Goal: Task Accomplishment & Management: Complete application form

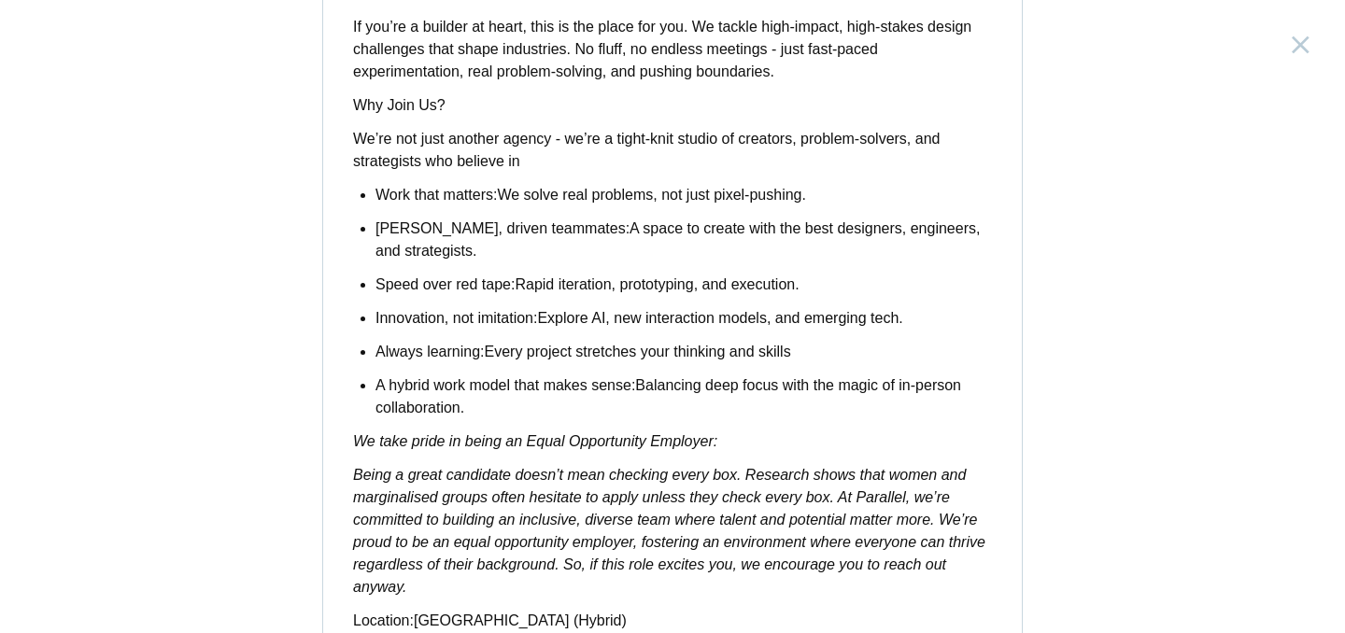
scroll to position [1601, 0]
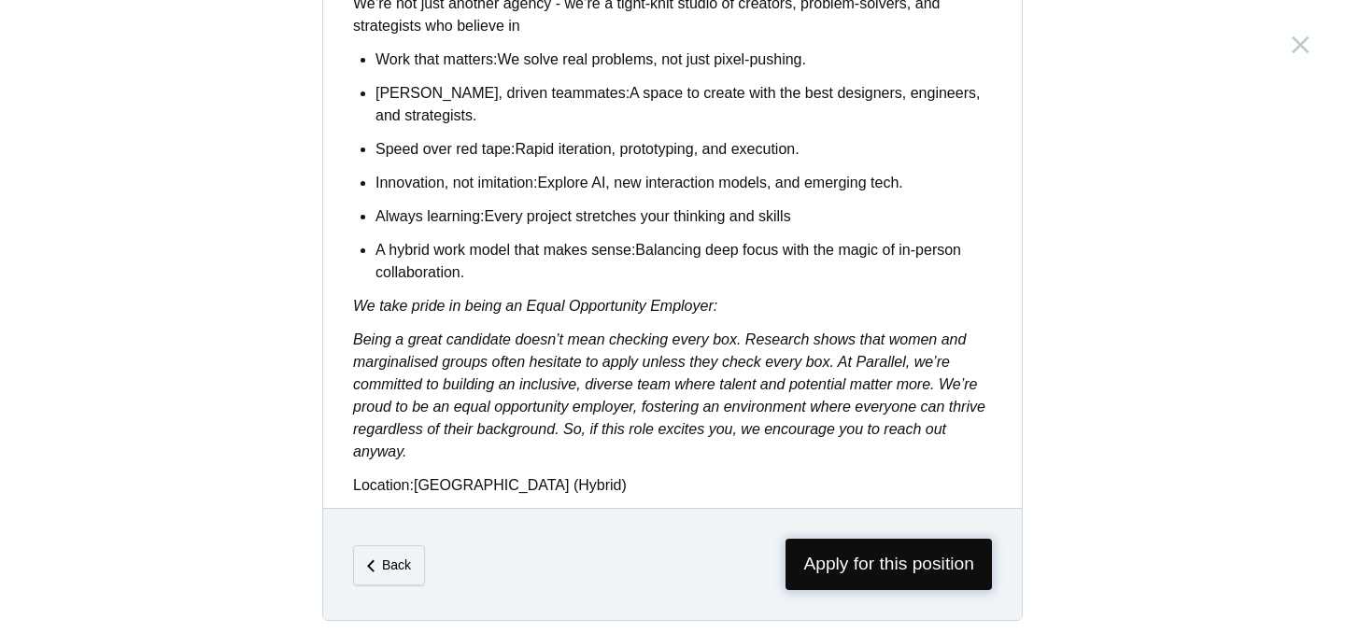
click at [892, 561] on span "Apply for this position" at bounding box center [889, 564] width 206 height 51
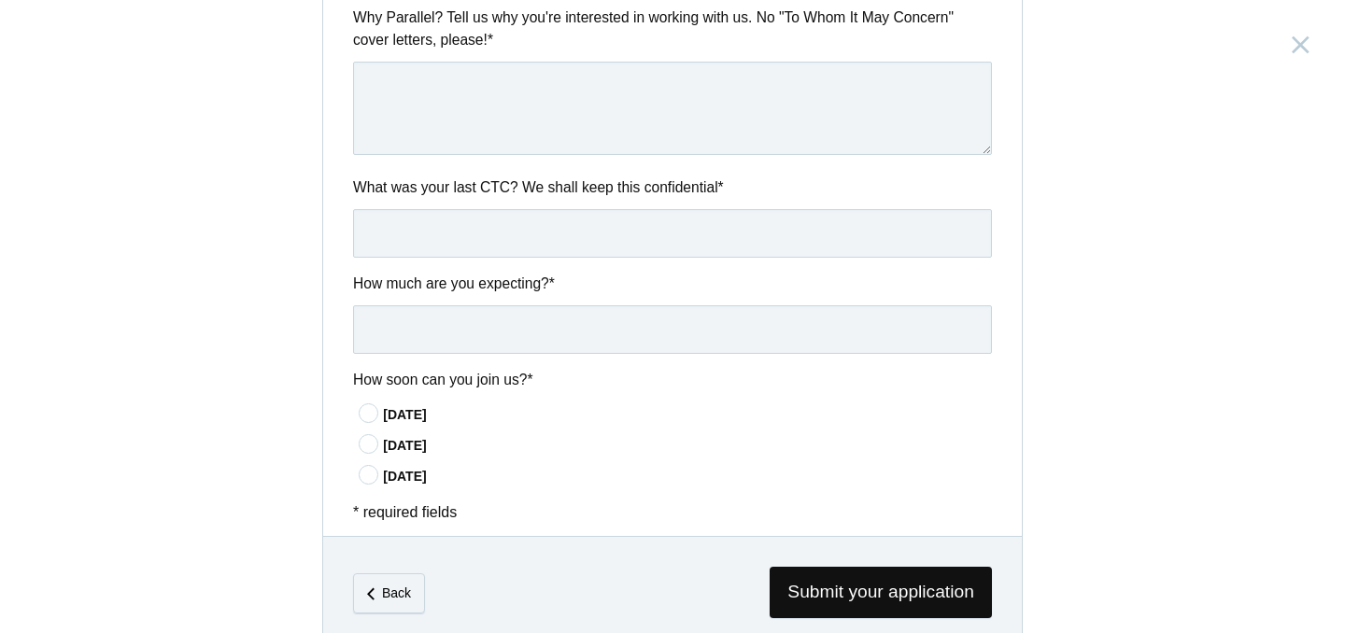
scroll to position [1003, 0]
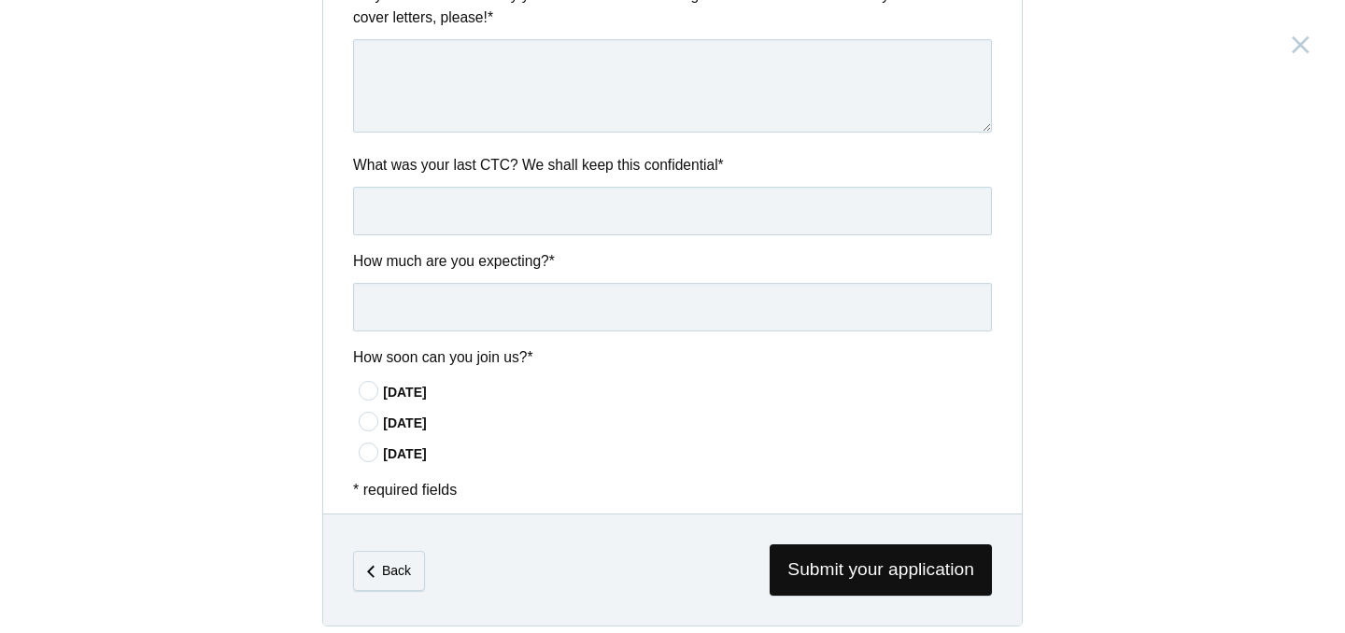
click at [364, 385] on icon at bounding box center [369, 391] width 35 height 12
click at [0, 0] on input"] "In 15 days" at bounding box center [0, 0] width 0 height 0
click at [418, 307] on input "text" at bounding box center [672, 307] width 639 height 49
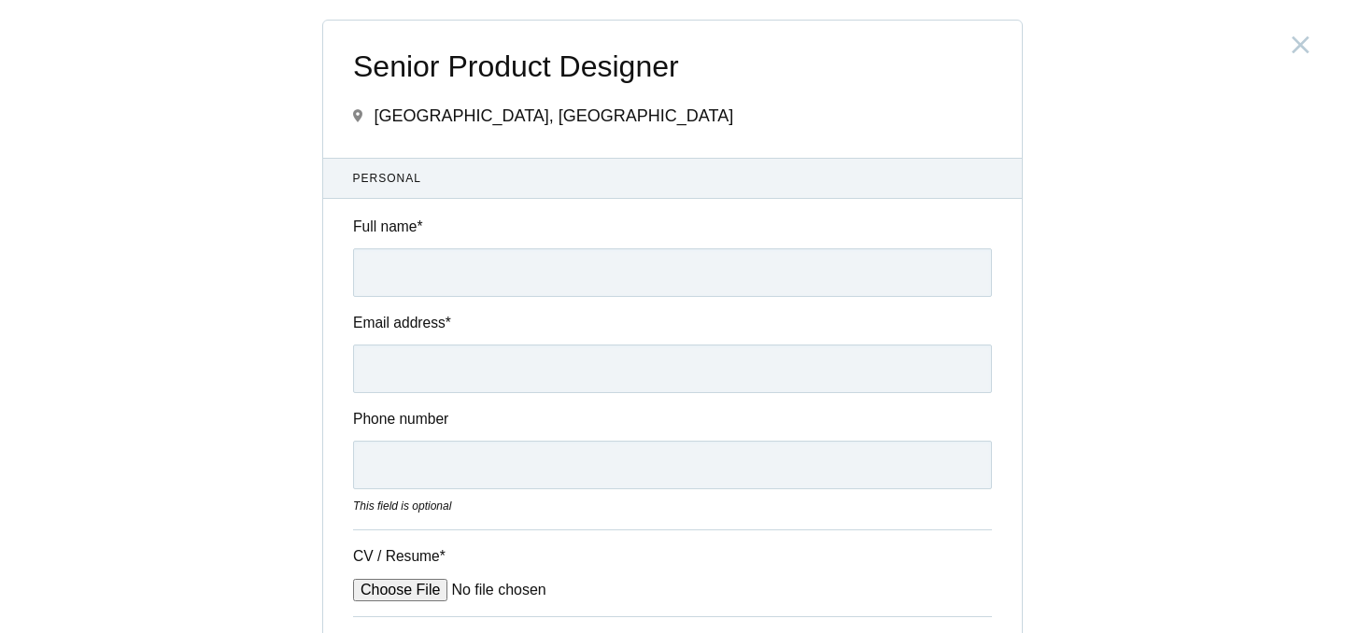
scroll to position [0, 0]
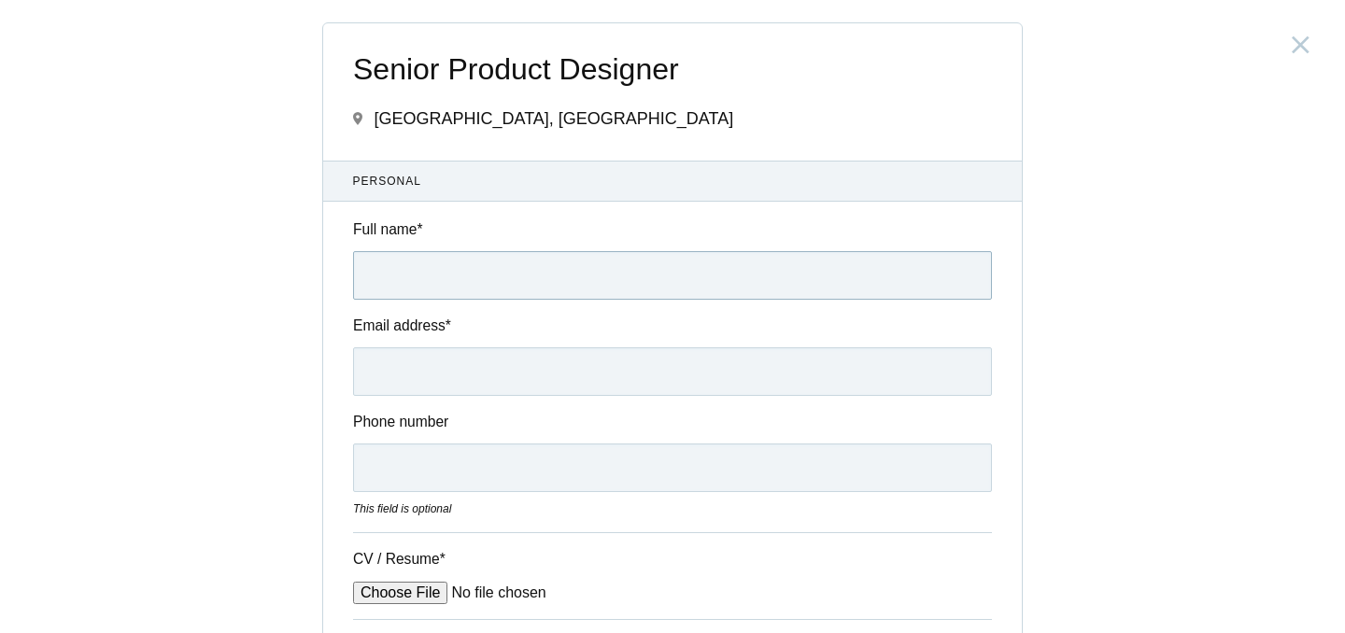
click at [415, 282] on input "Full name *" at bounding box center [672, 275] width 639 height 49
click at [502, 277] on input "Mayuresh Gururaj ashrit" at bounding box center [672, 275] width 639 height 49
type input "Mayuresh Gururaj Ashrit"
click at [431, 374] on input "Email address *" at bounding box center [672, 372] width 639 height 49
type input "mayuresh.ashrit@gmail.com"
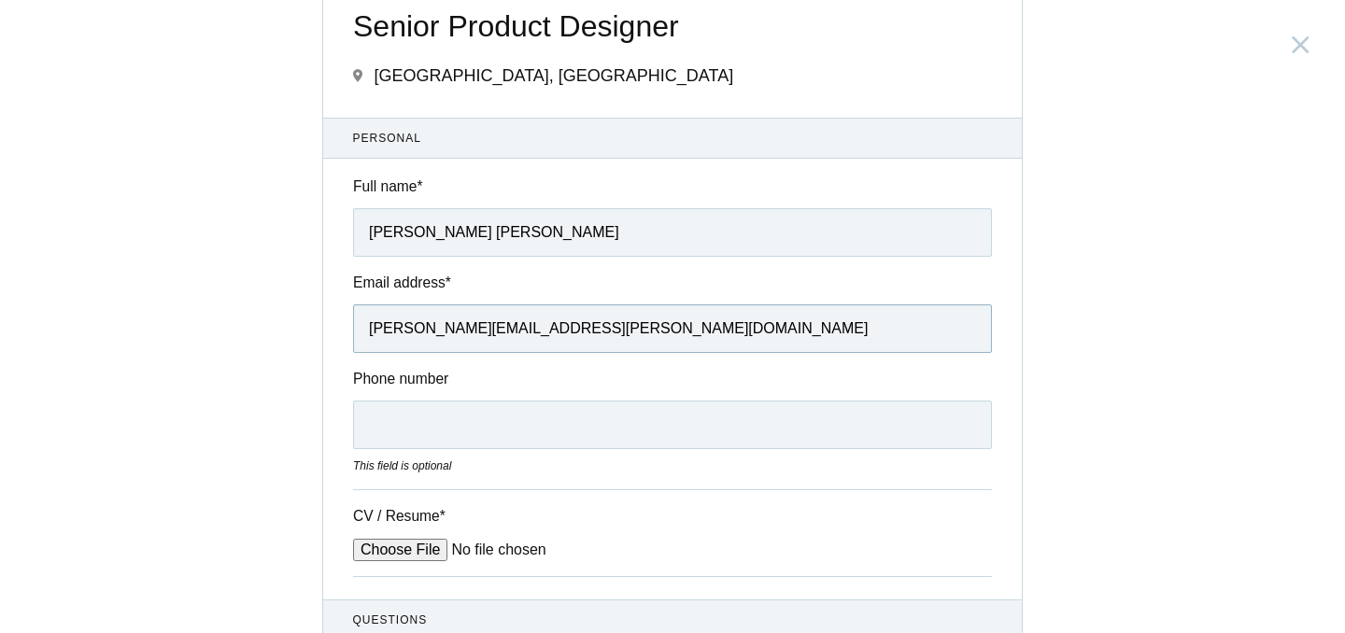
scroll to position [105, 0]
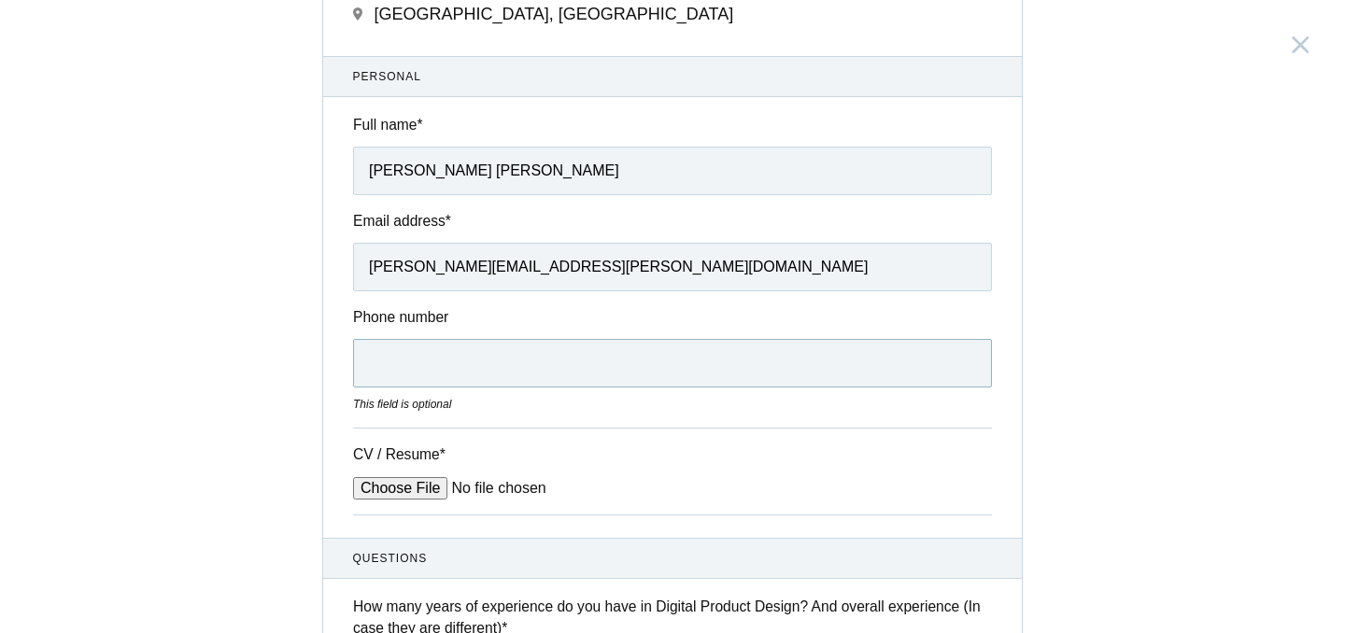
click at [472, 353] on input "Phone number" at bounding box center [672, 363] width 639 height 49
type input "9923125282"
click at [378, 370] on input "9923125282" at bounding box center [672, 363] width 639 height 49
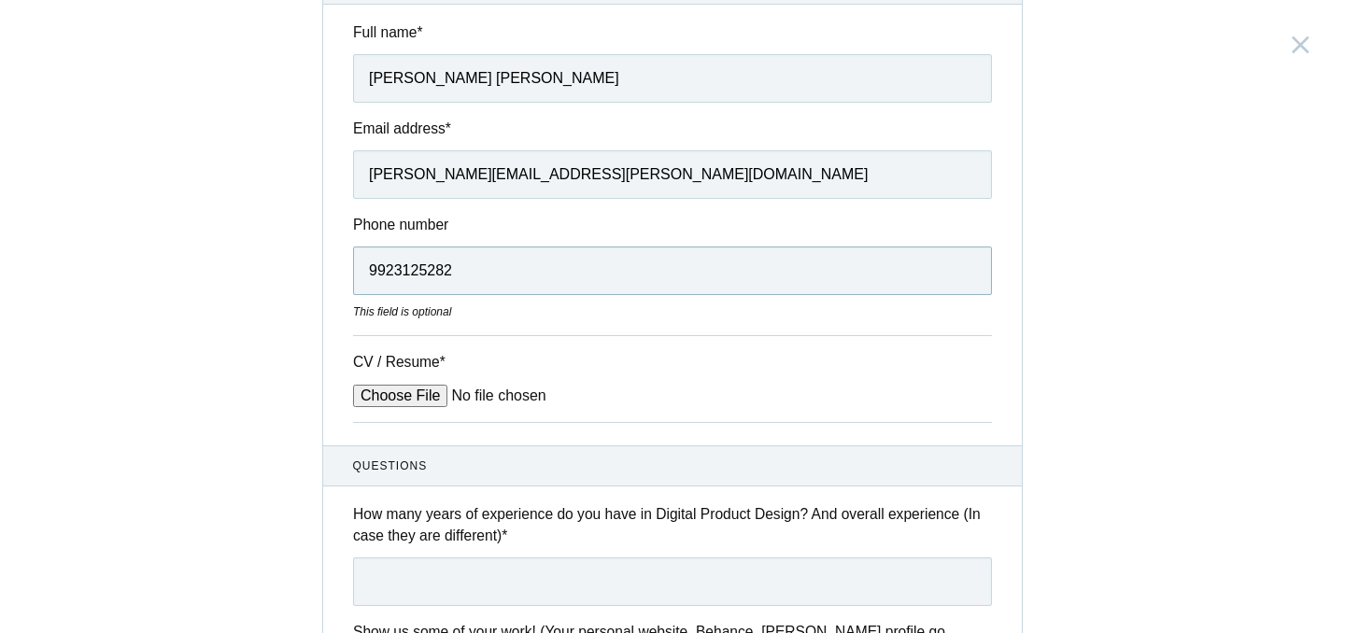
scroll to position [331, 0]
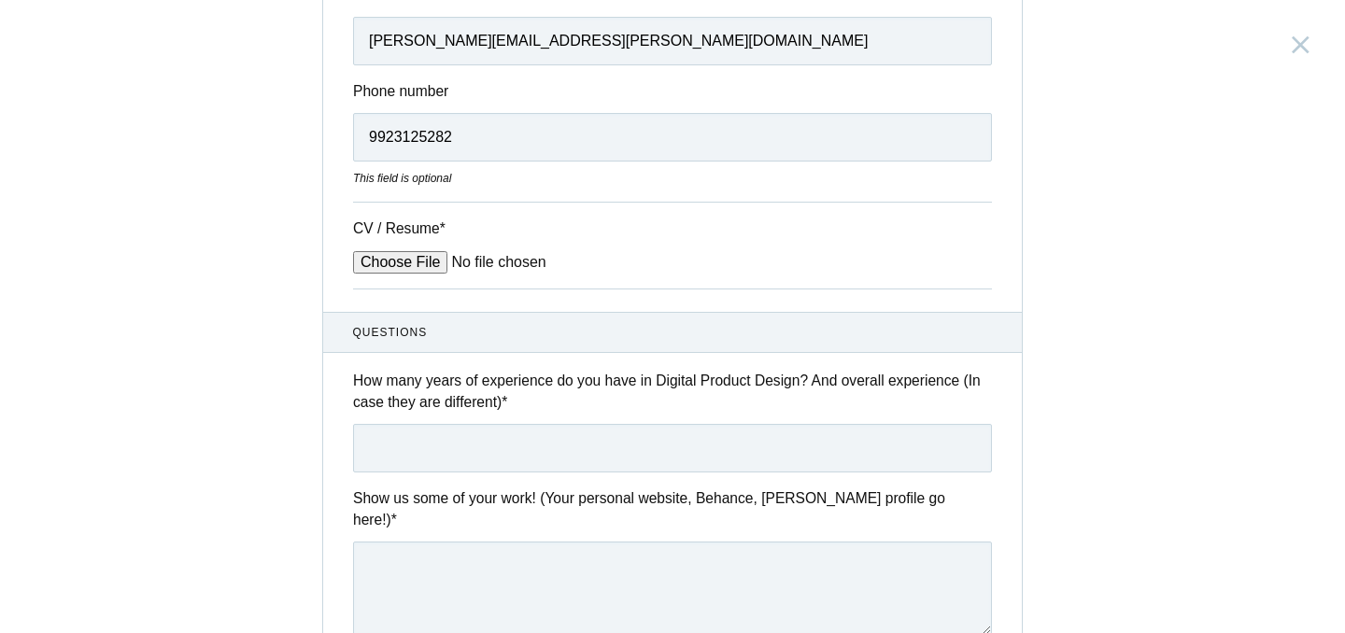
click at [399, 263] on input "CV / Resume *" at bounding box center [494, 262] width 283 height 22
type input "C:\fakepath\Resume_Mayuresh Ashrit.pdf"
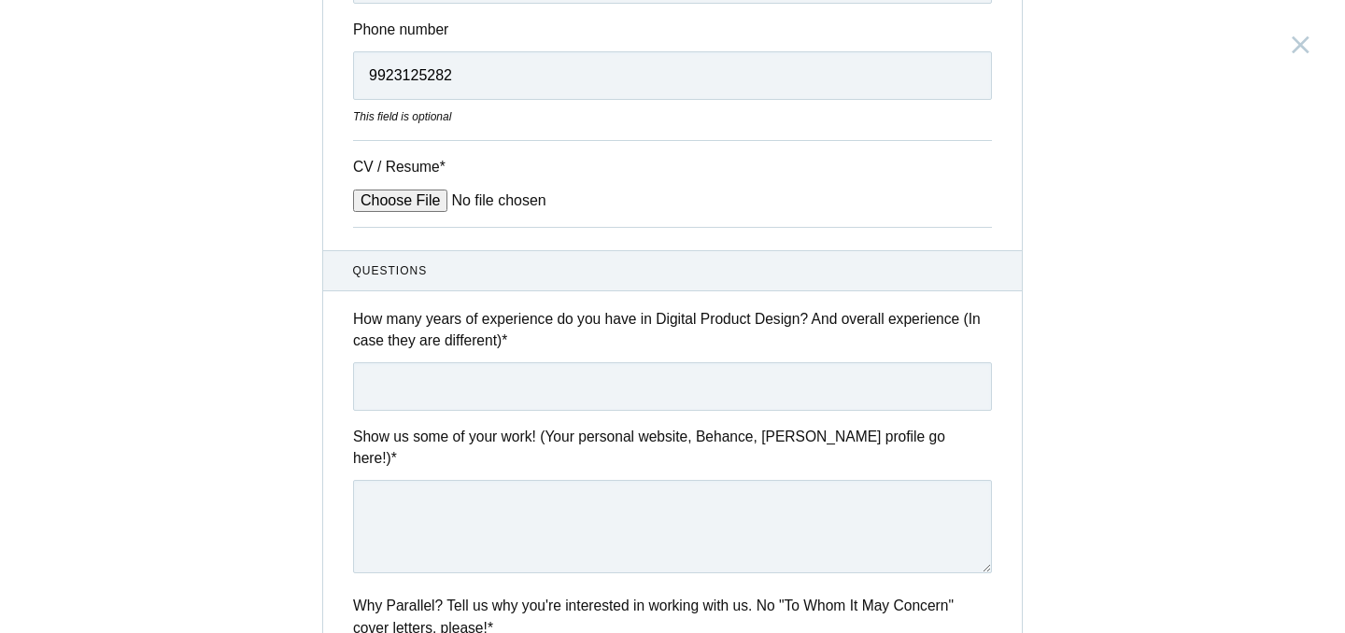
scroll to position [397, 0]
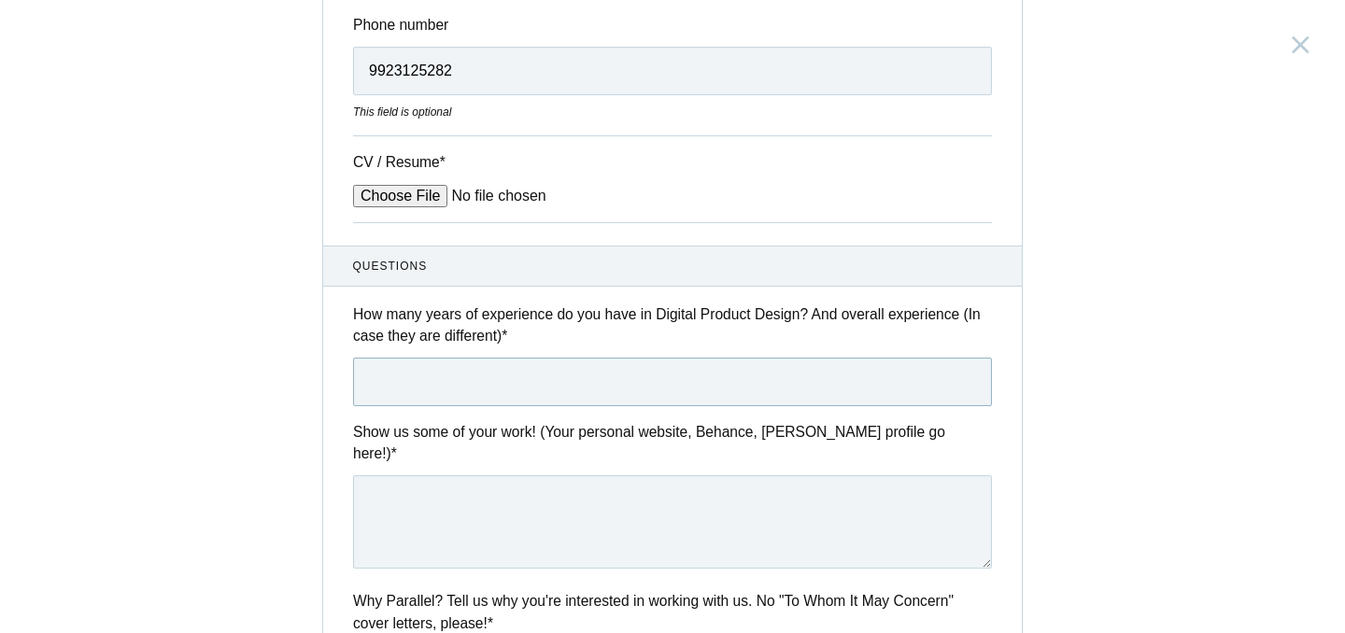
click at [407, 405] on input "text" at bounding box center [672, 382] width 639 height 49
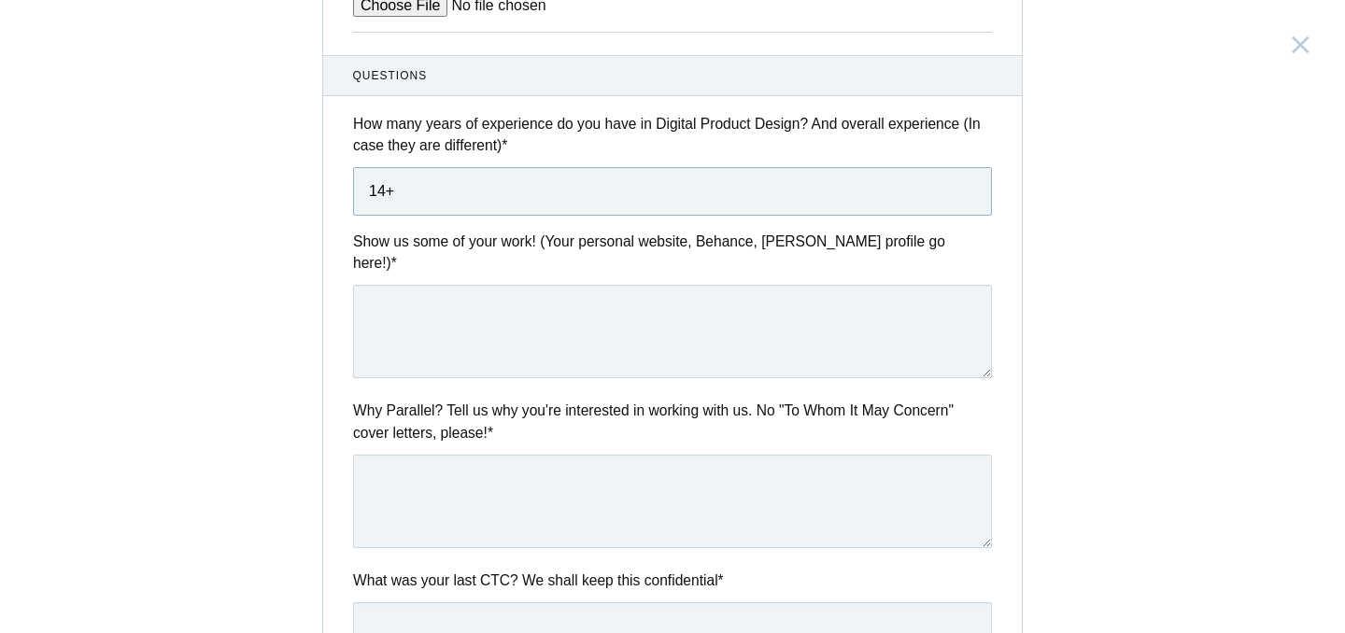
type input "14+"
click at [437, 319] on textarea at bounding box center [672, 331] width 639 height 93
click at [521, 285] on textarea at bounding box center [672, 331] width 639 height 93
paste textarea "https://drive.google.com/file/d/1SlreetQFmXPBzfTjVAESuTjJwj9h0QLB/view?usp=driv…"
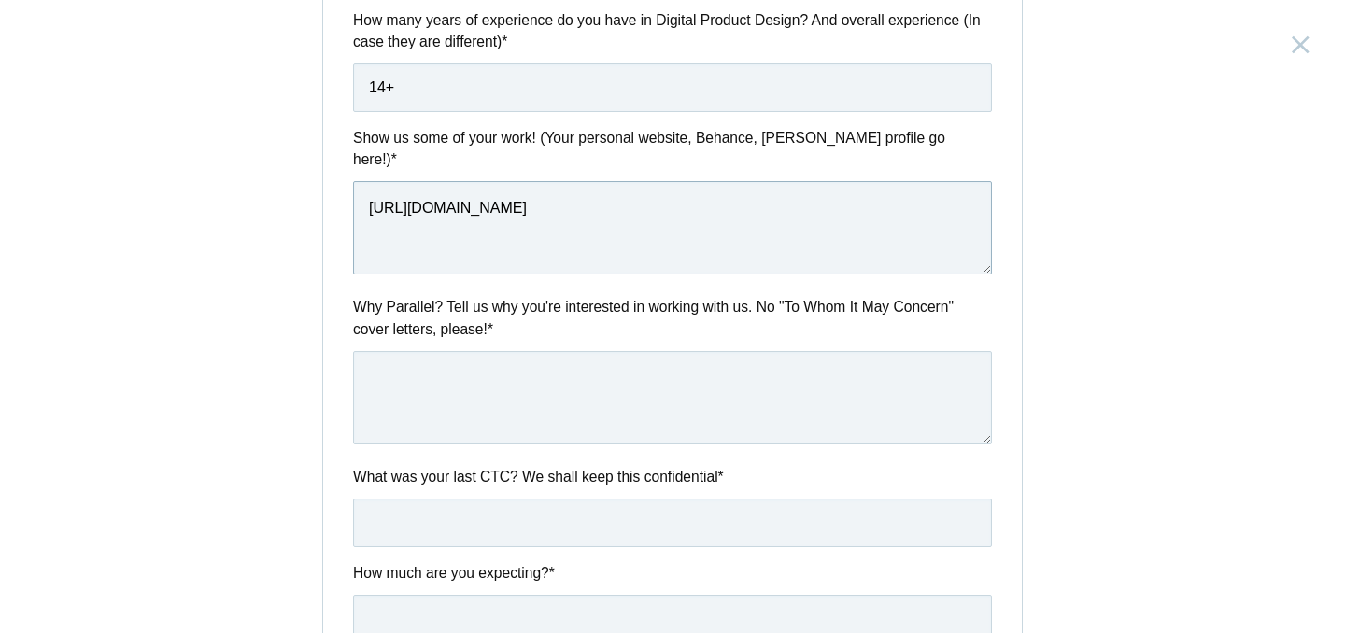
scroll to position [957, 0]
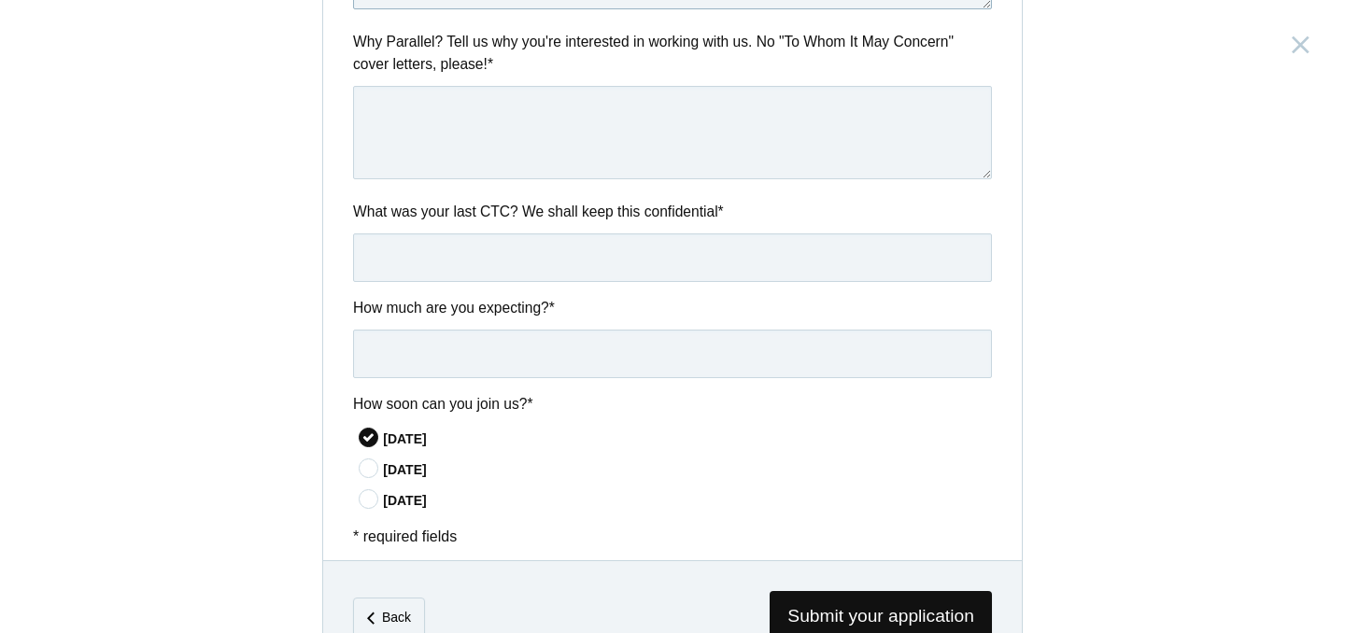
type textarea "https://drive.google.com/file/d/1SlreetQFmXPBzfTjVAESuTjJwj9h0QLB/view?usp=driv…"
click at [481, 256] on input "text" at bounding box center [672, 258] width 639 height 49
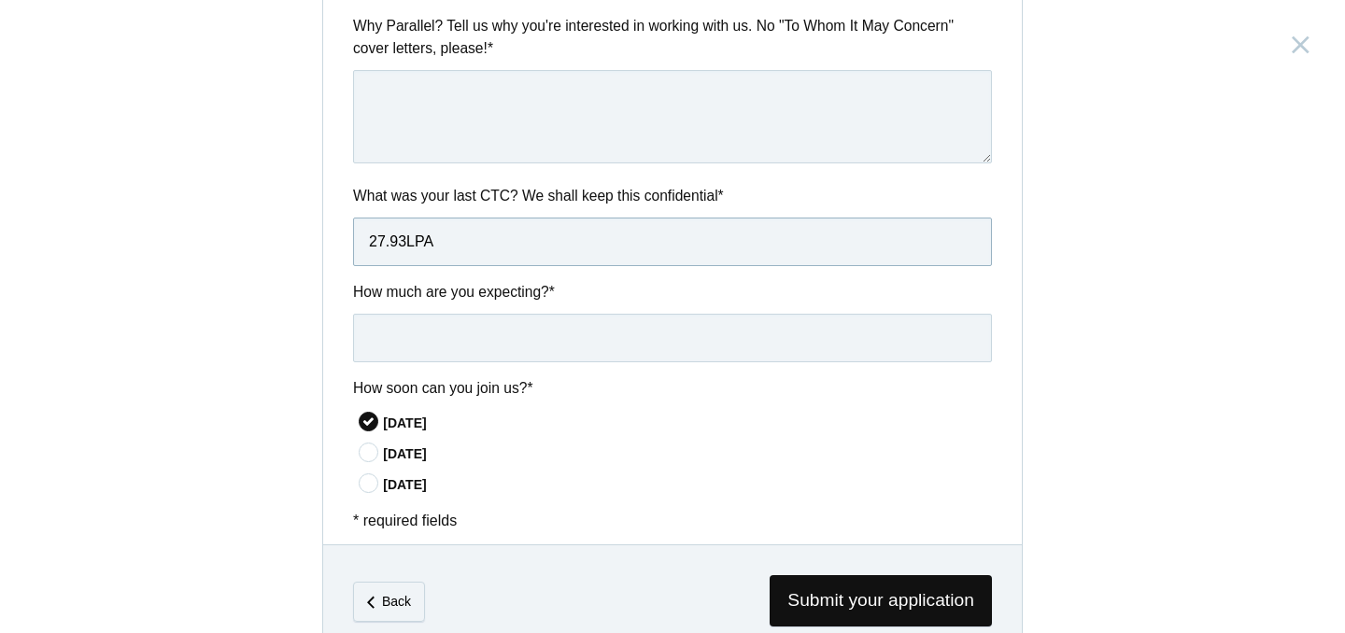
scroll to position [975, 0]
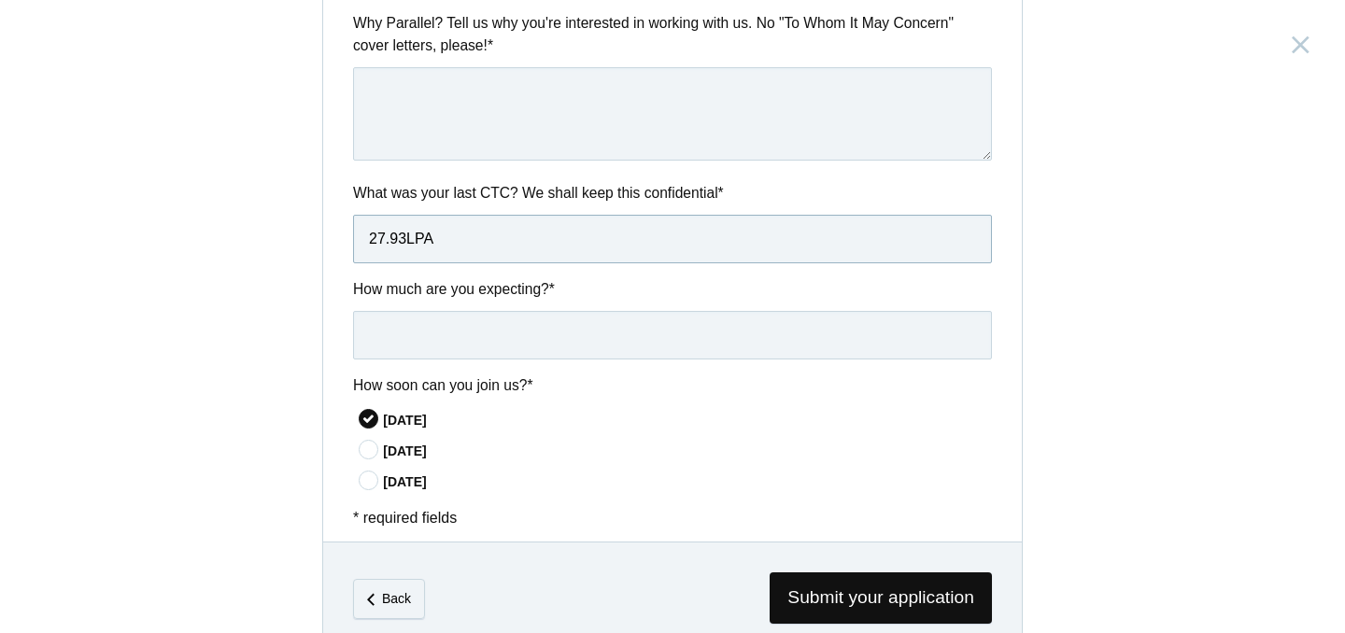
type input "27.93LPA"
click at [475, 321] on input "text" at bounding box center [672, 335] width 639 height 49
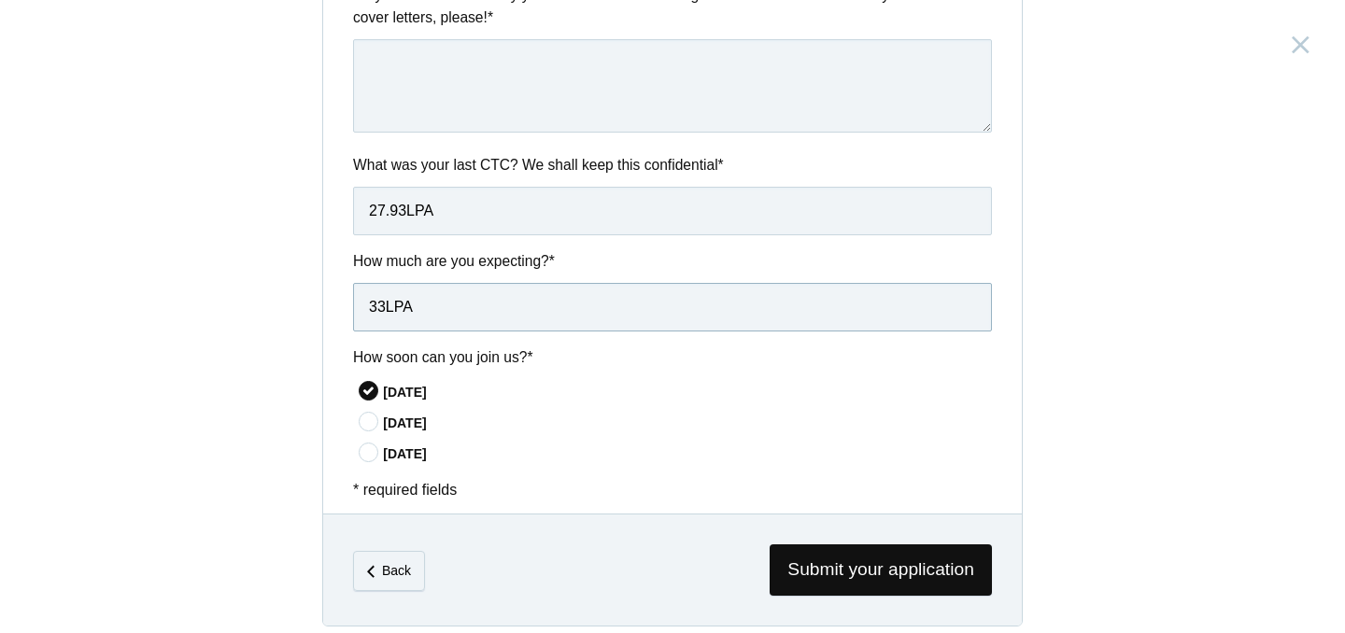
scroll to position [864, 0]
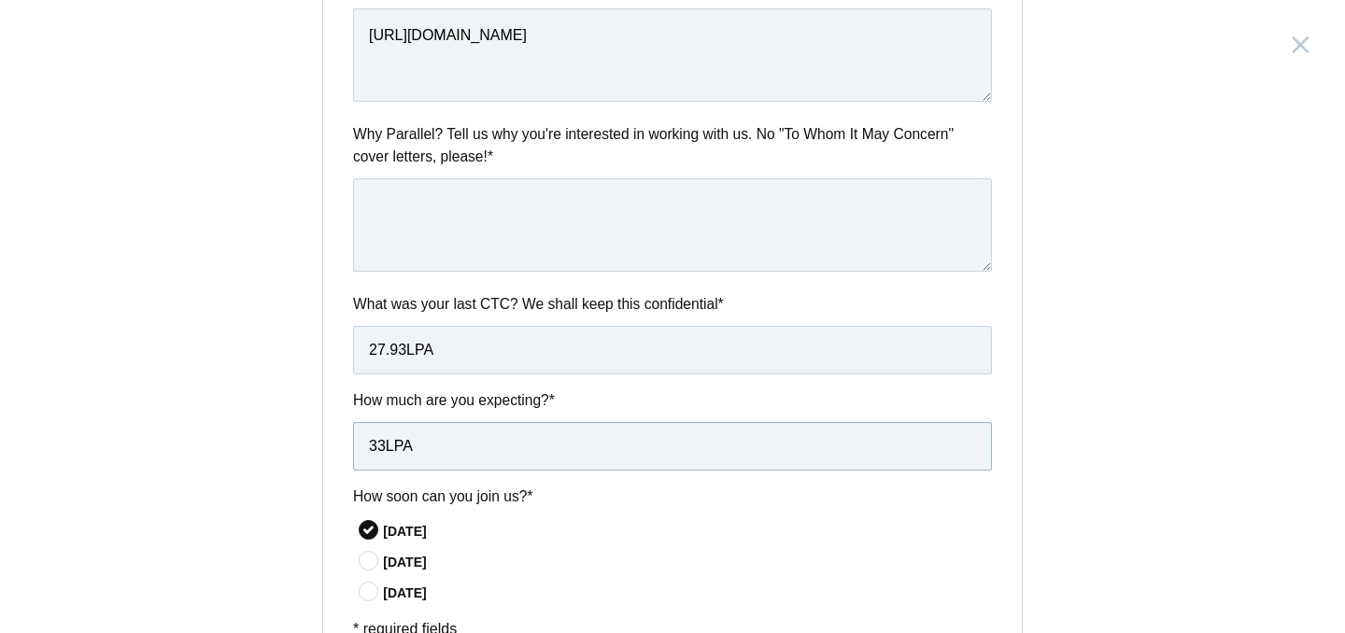
type input "33LPA"
click at [505, 218] on textarea at bounding box center [672, 224] width 639 height 93
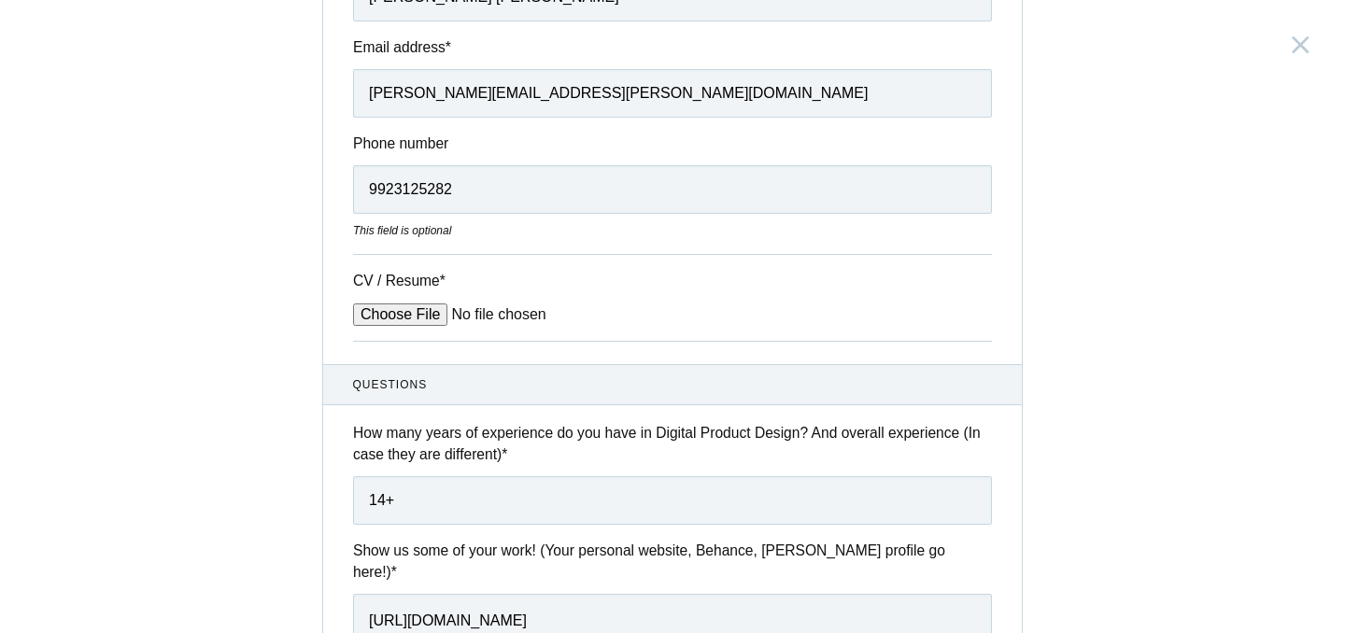
scroll to position [581, 0]
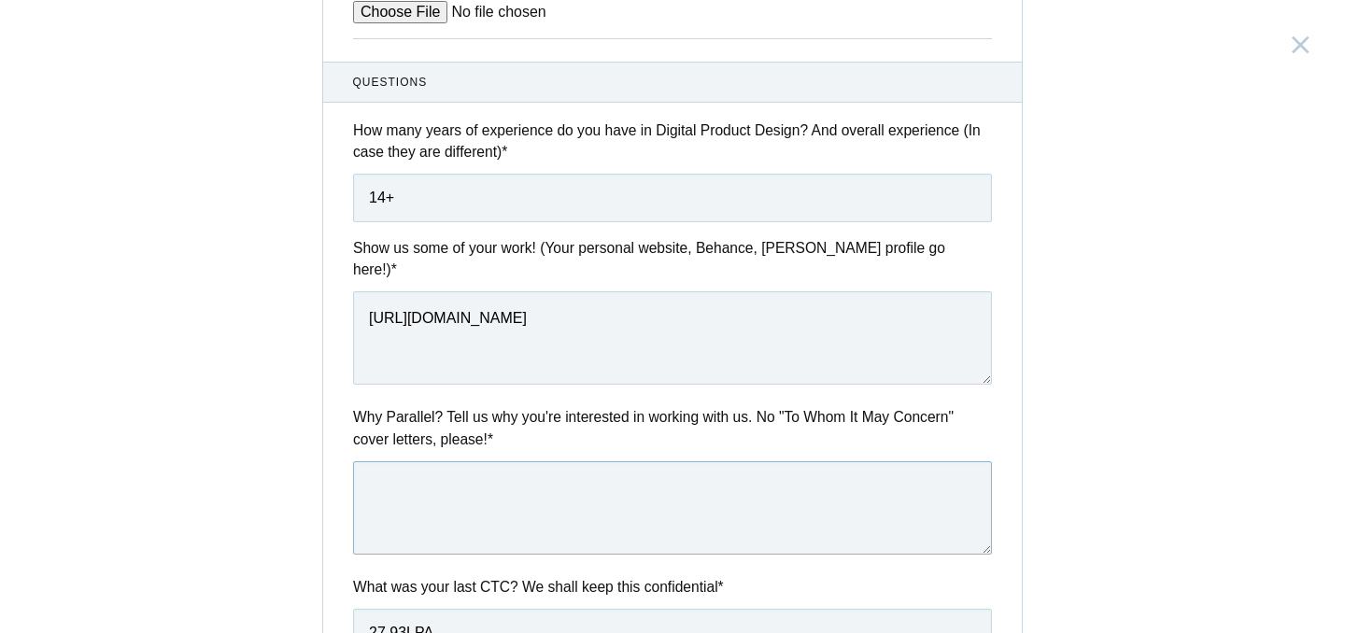
click at [488, 506] on textarea at bounding box center [672, 508] width 639 height 93
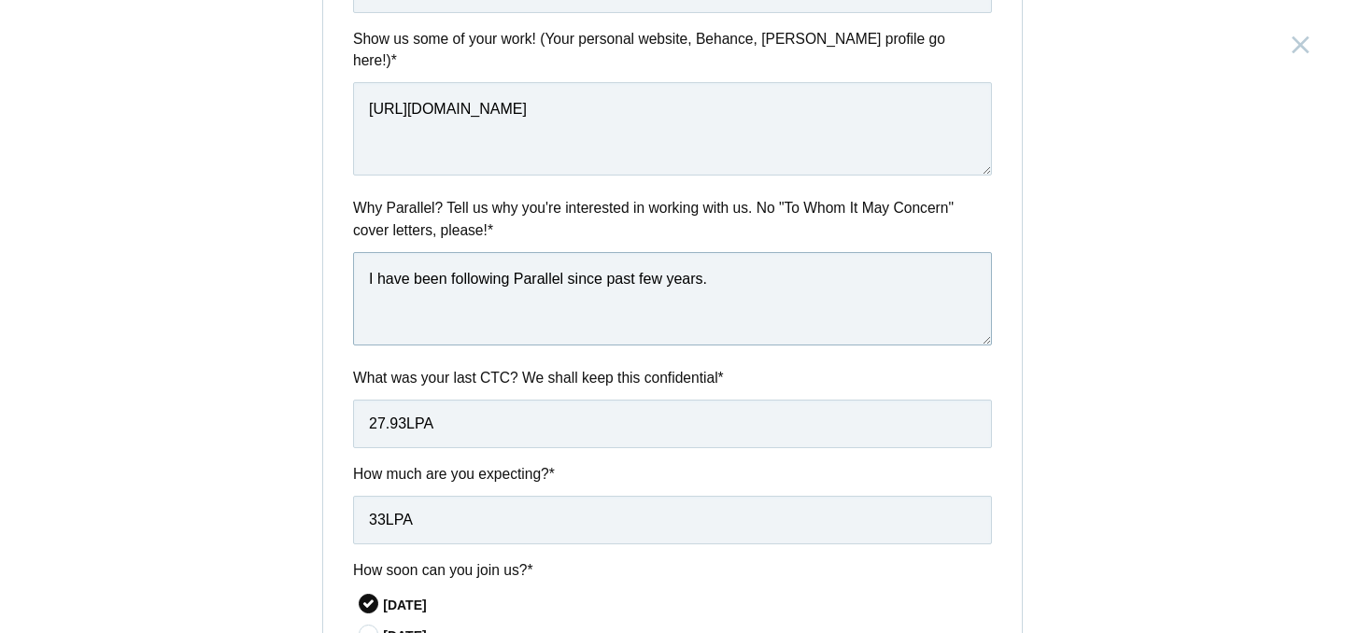
scroll to position [597, 0]
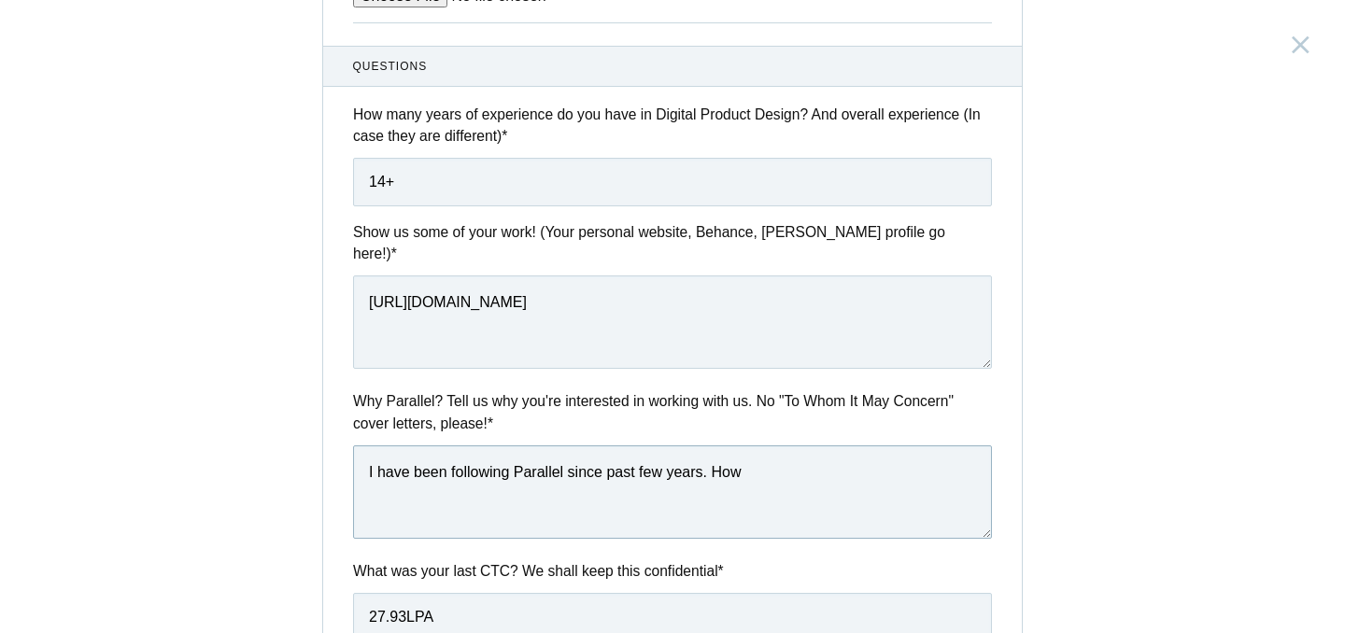
paste textarea "crafting thoughtful,"
drag, startPoint x: 799, startPoint y: 453, endPoint x: 747, endPoint y: 454, distance: 51.4
click at [747, 454] on textarea "I have been following Parallel since past few years. How crafting thoughtful," at bounding box center [672, 492] width 639 height 93
click at [882, 469] on textarea "I have been following Parallel since past few years. How crafting thoughtful," at bounding box center [672, 492] width 639 height 93
click at [747, 458] on textarea "I have been following Parallel since past few years. How crafting thoughtful," at bounding box center [672, 492] width 639 height 93
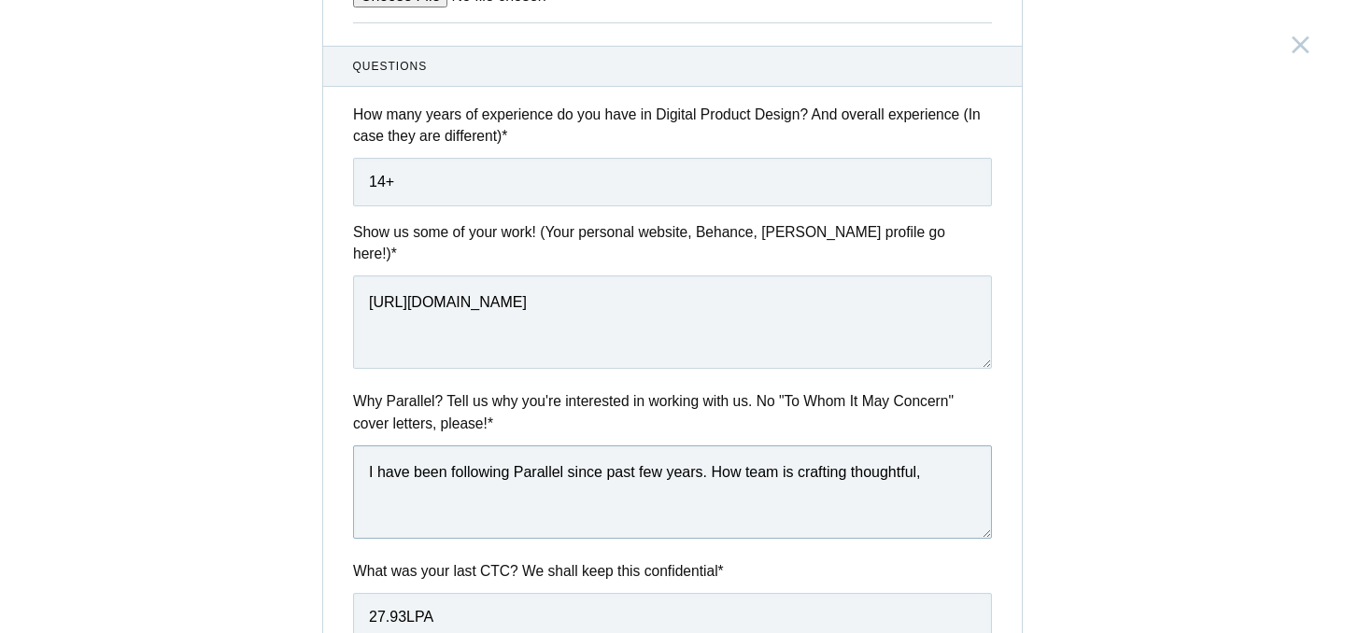
click at [931, 463] on textarea "I have been following Parallel since past few years. How team is crafting thoug…" at bounding box center [672, 492] width 639 height 93
paste textarea "experiences"
paste textarea "combining strategy, systems thinking, and empathy to create products"
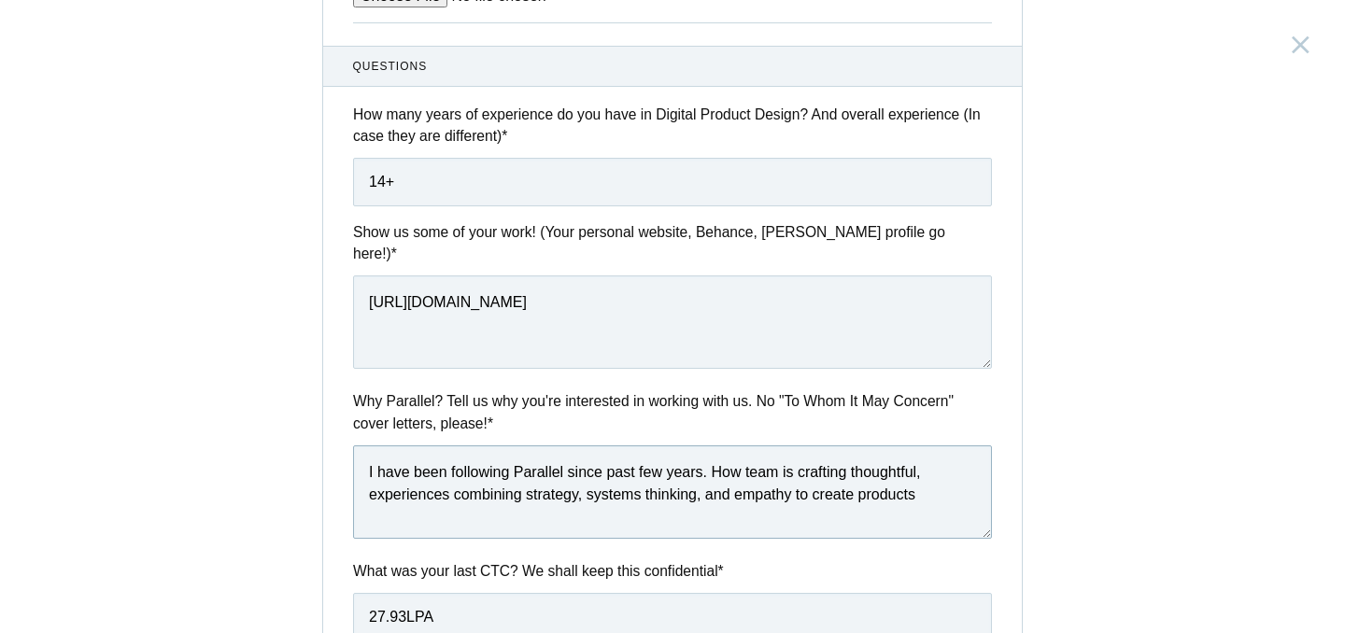
click at [463, 481] on textarea "I have been following Parallel since past few years. How team is crafting thoug…" at bounding box center [672, 492] width 639 height 93
click at [674, 478] on textarea "I have been following Parallel since past few years. How team is crafting thoug…" at bounding box center [672, 492] width 639 height 93
click at [794, 482] on textarea "I have been following Parallel since past few years. How team is crafting thoug…" at bounding box center [672, 492] width 639 height 93
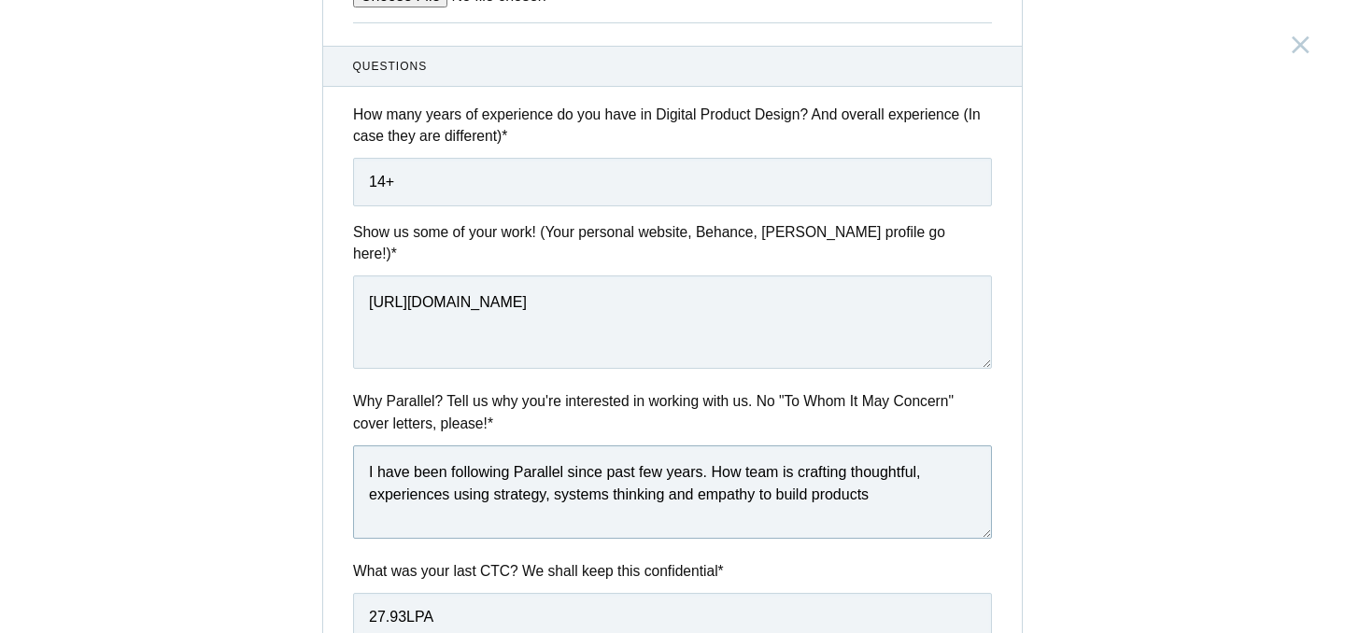
type textarea "I have been following Parallel since past few years. How team is crafting thoug…"
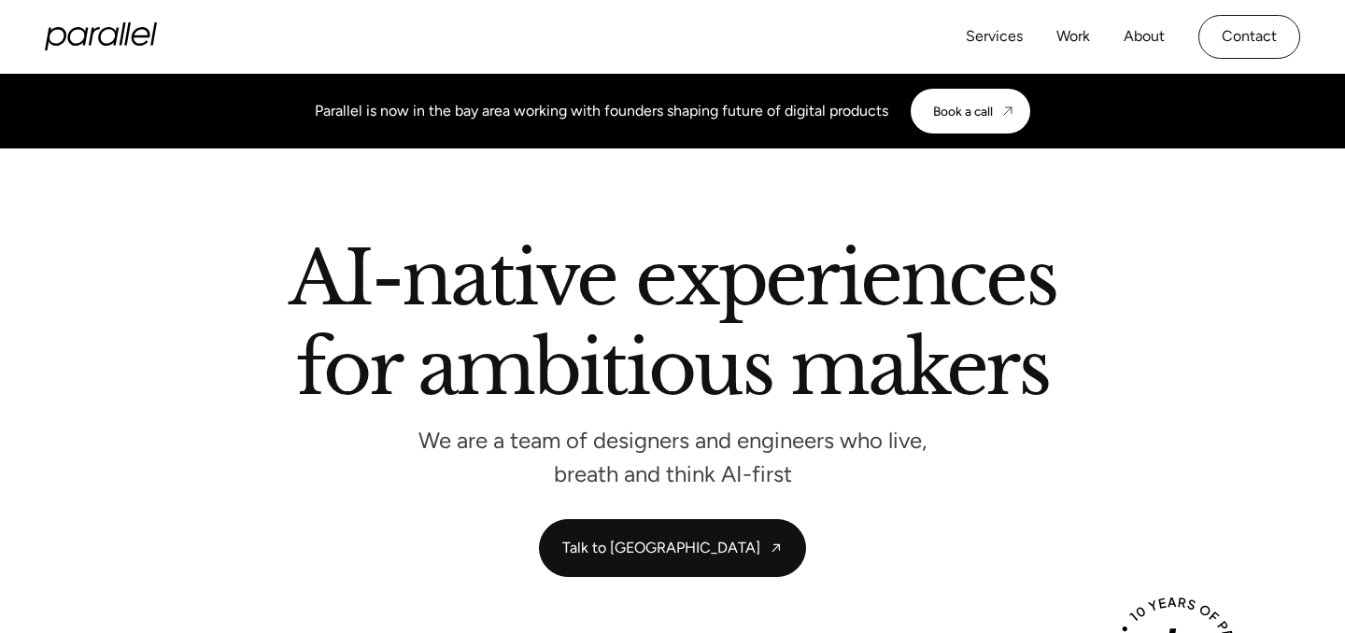
click at [95, 42] on icon "home" at bounding box center [101, 36] width 112 height 28
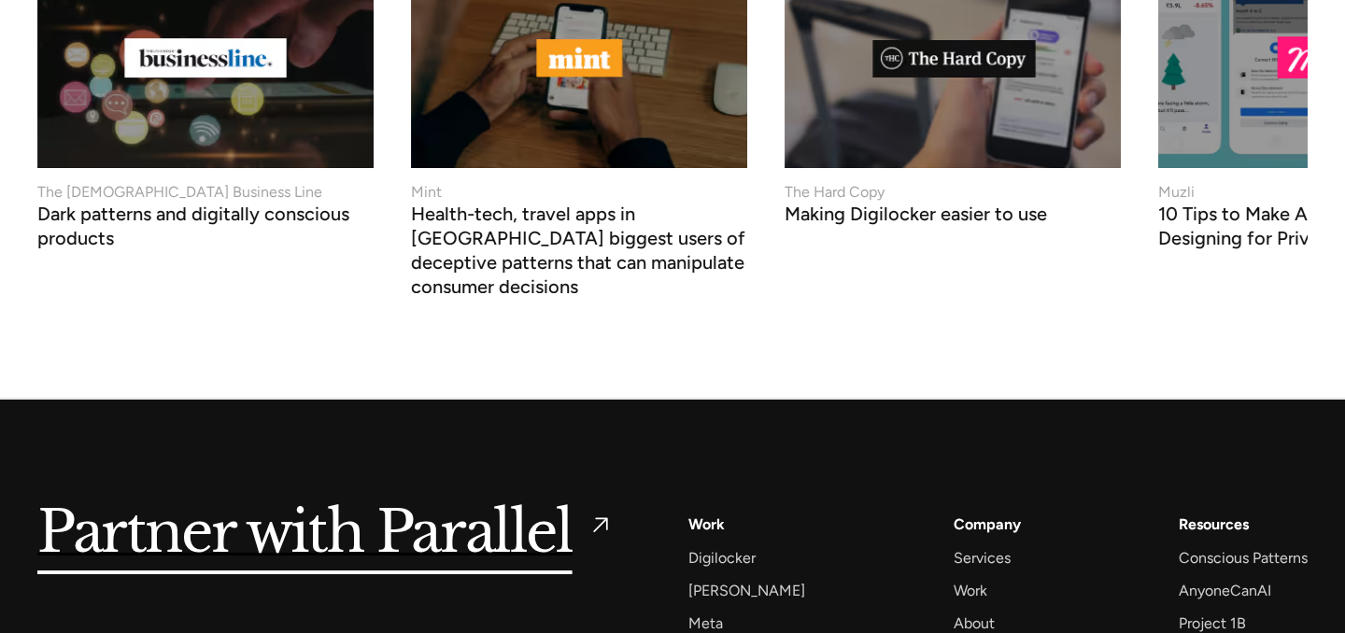
scroll to position [7245, 0]
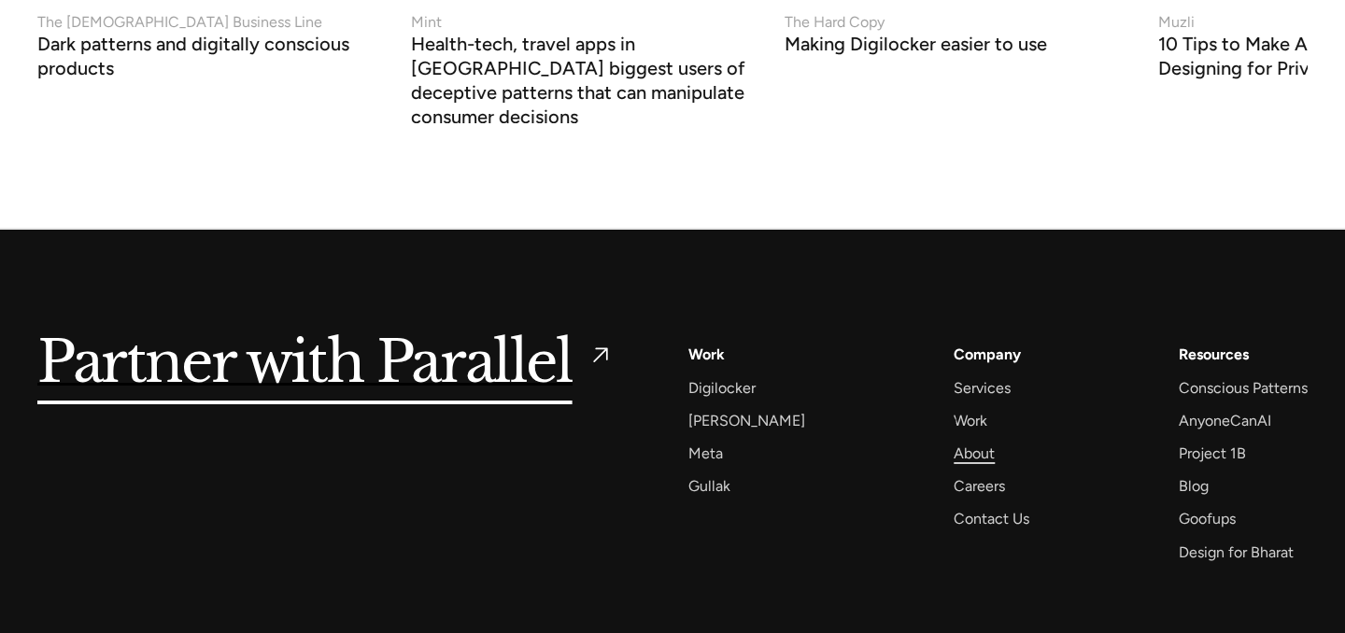
click at [954, 441] on div "About" at bounding box center [974, 453] width 41 height 25
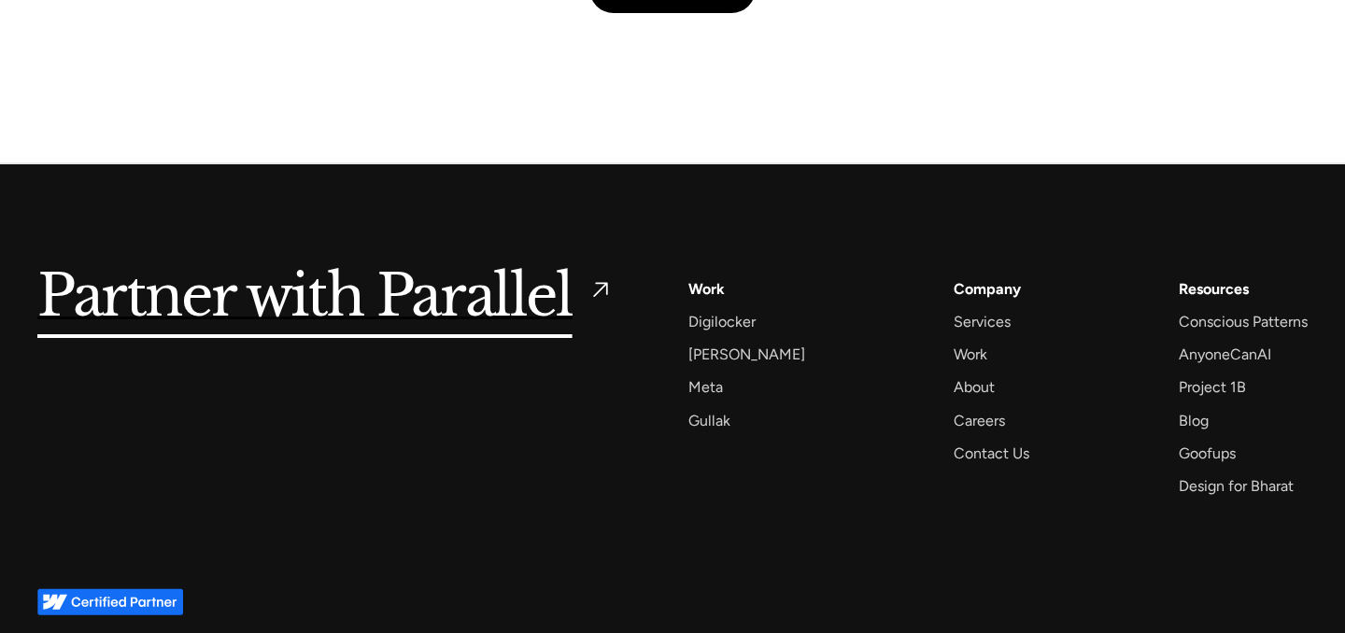
scroll to position [4572, 0]
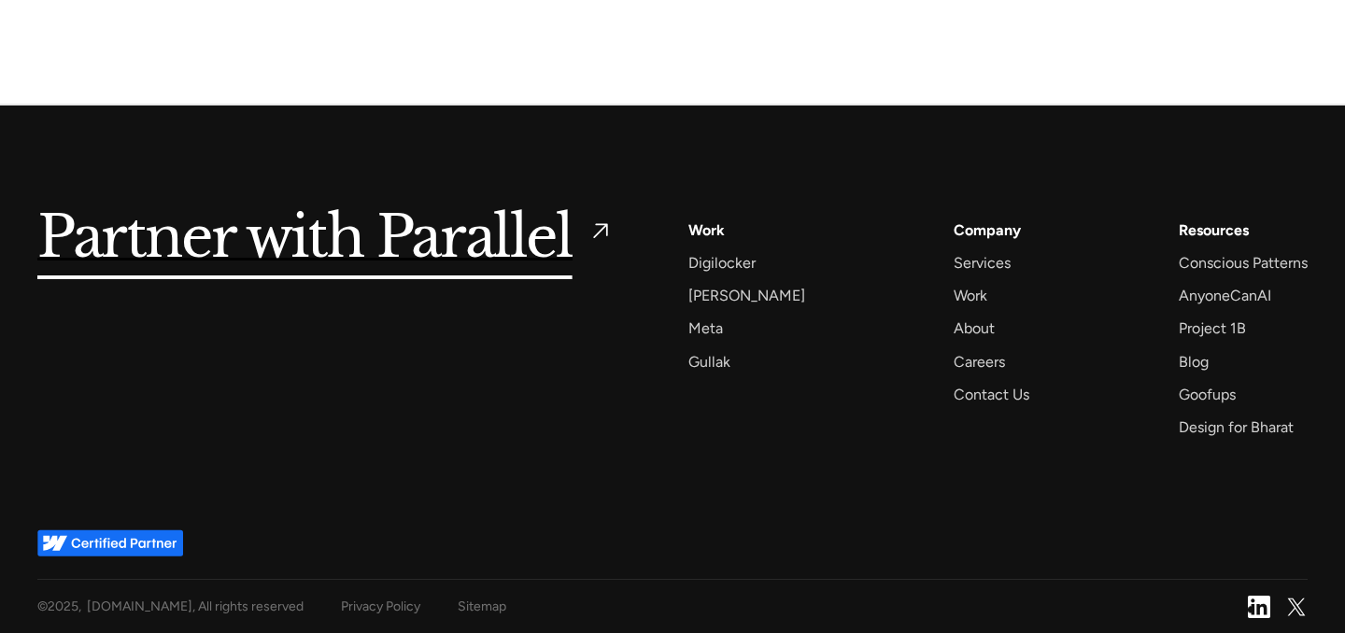
click at [1251, 610] on img at bounding box center [1259, 607] width 22 height 22
click at [960, 326] on div "About" at bounding box center [974, 328] width 41 height 25
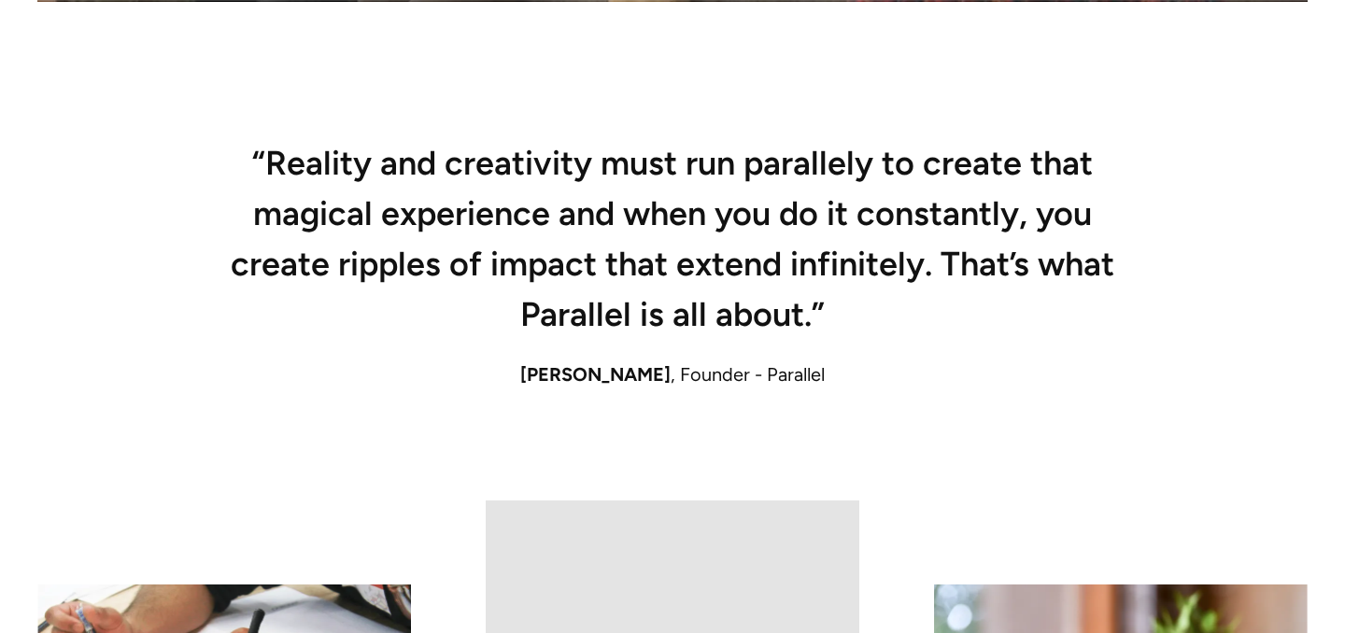
scroll to position [1673, 0]
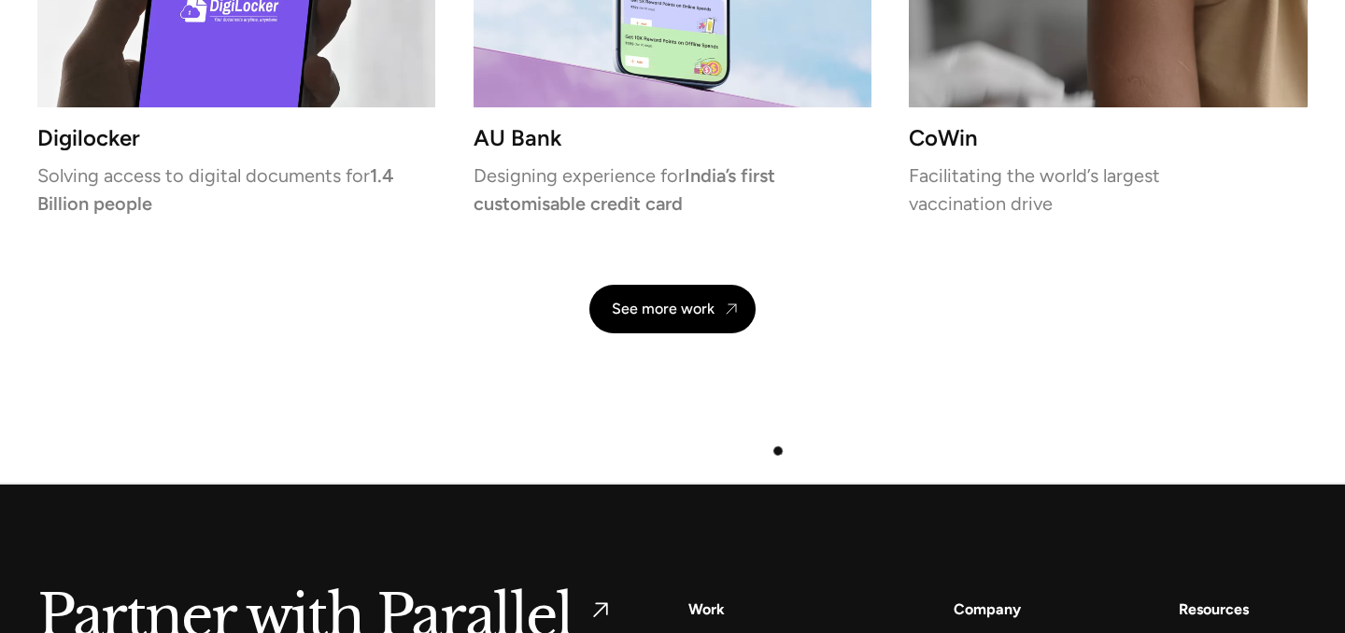
scroll to position [4283, 0]
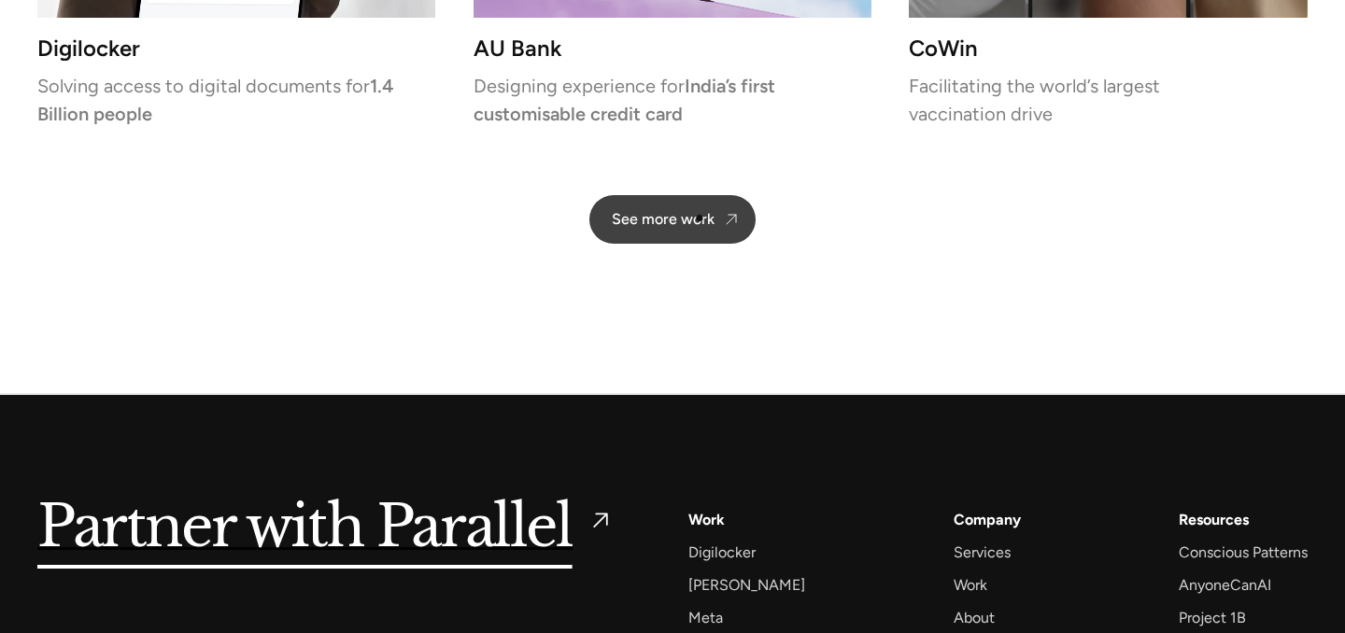
click at [700, 216] on div "See more work" at bounding box center [663, 219] width 103 height 18
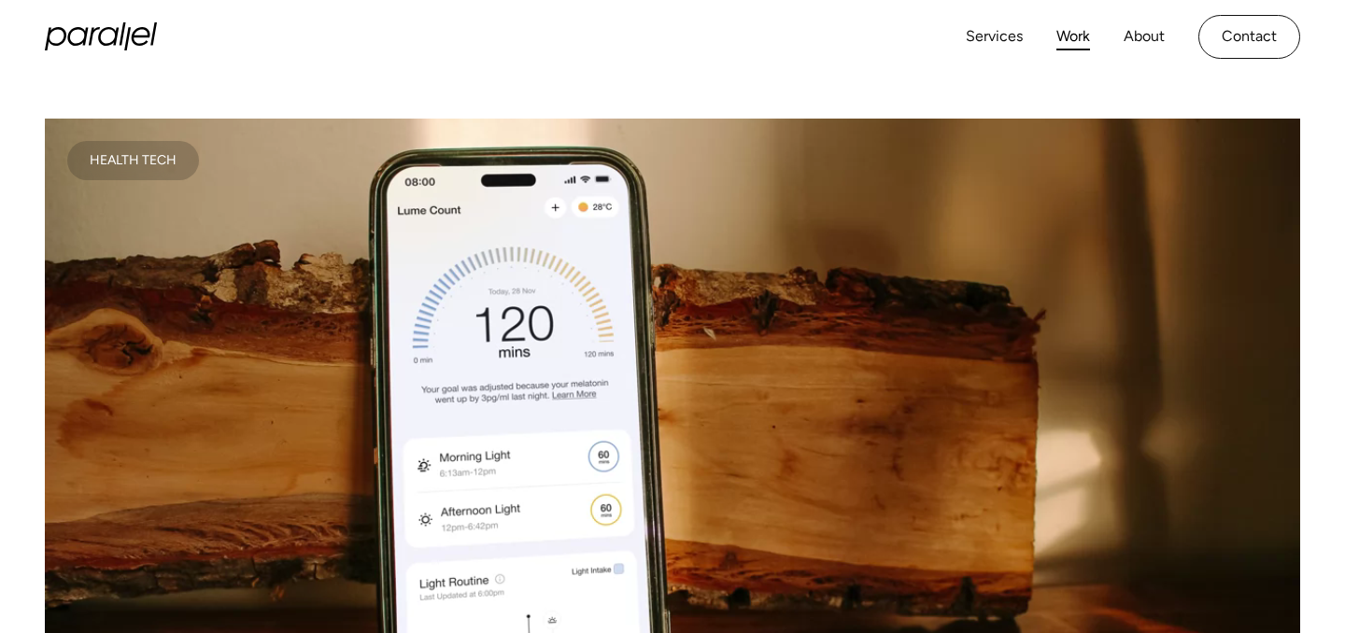
scroll to position [278, 0]
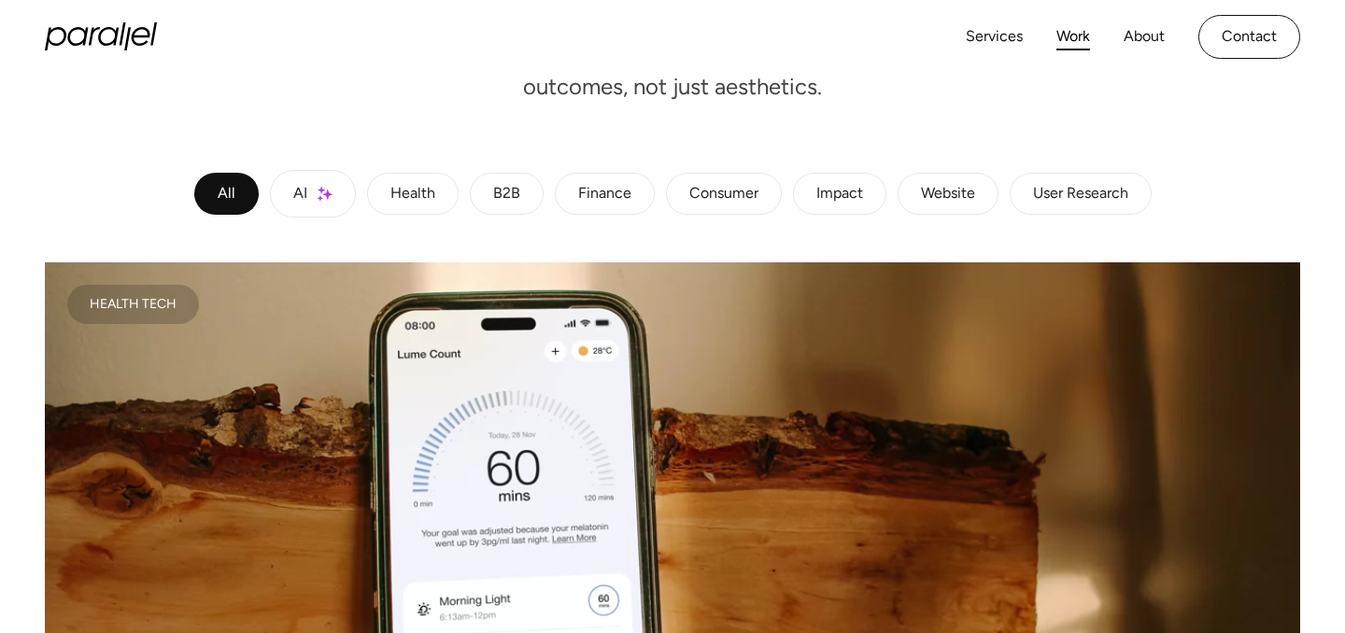
click at [407, 193] on div "Health" at bounding box center [413, 194] width 45 height 11
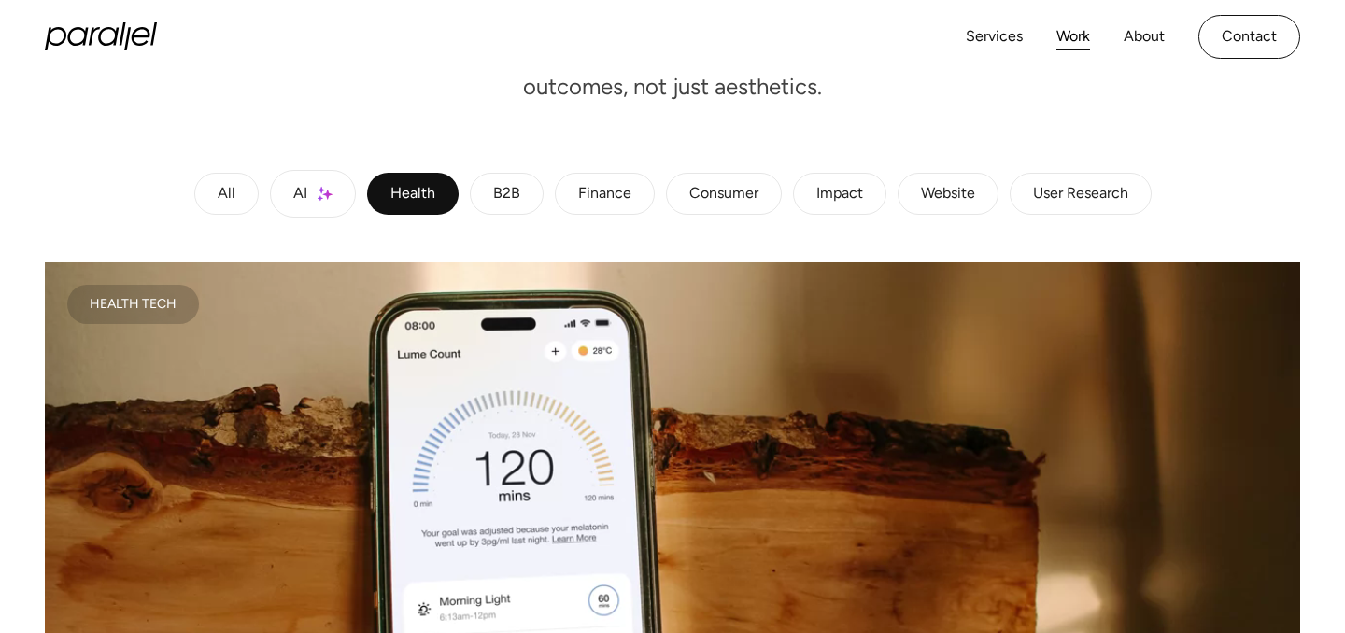
click at [493, 196] on div "B2B" at bounding box center [506, 194] width 27 height 11
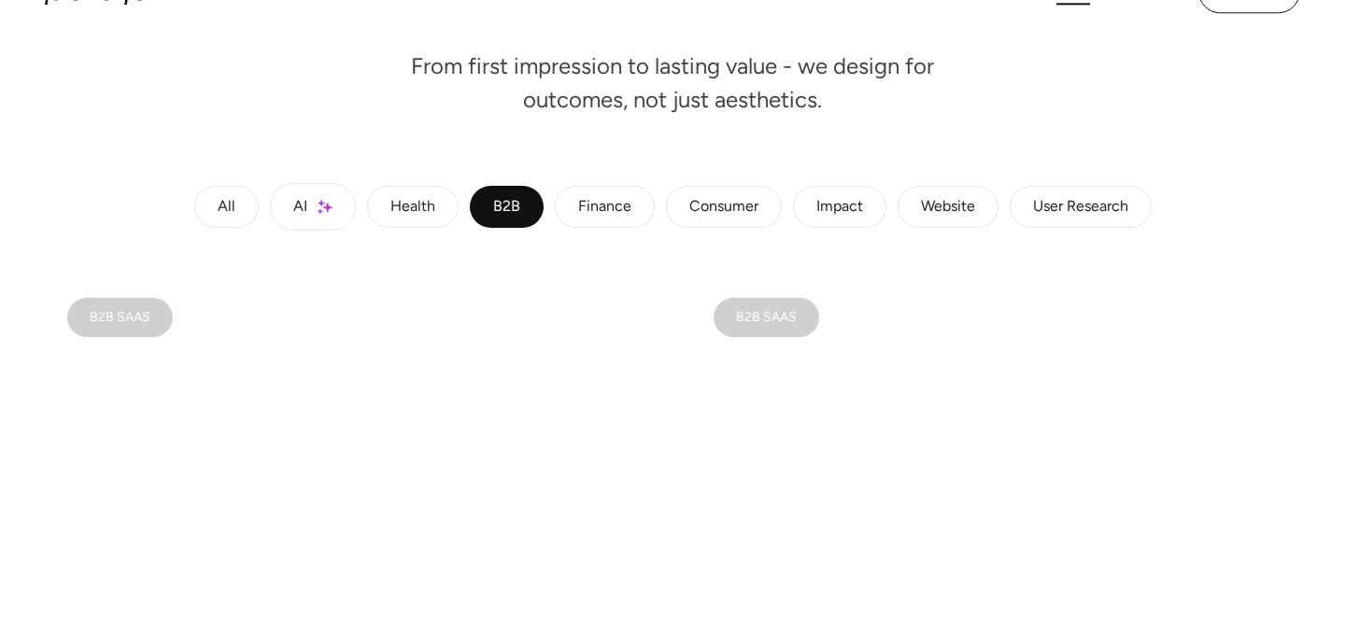
scroll to position [145, 0]
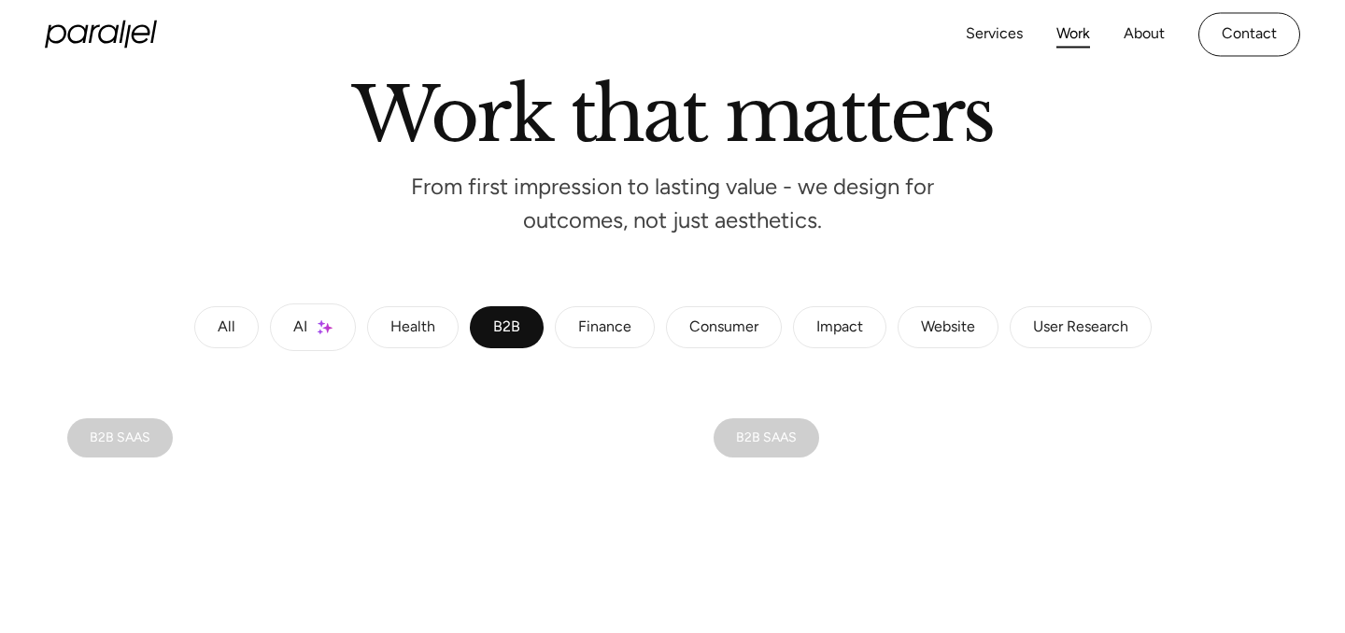
click at [602, 322] on div "Finance" at bounding box center [604, 327] width 53 height 11
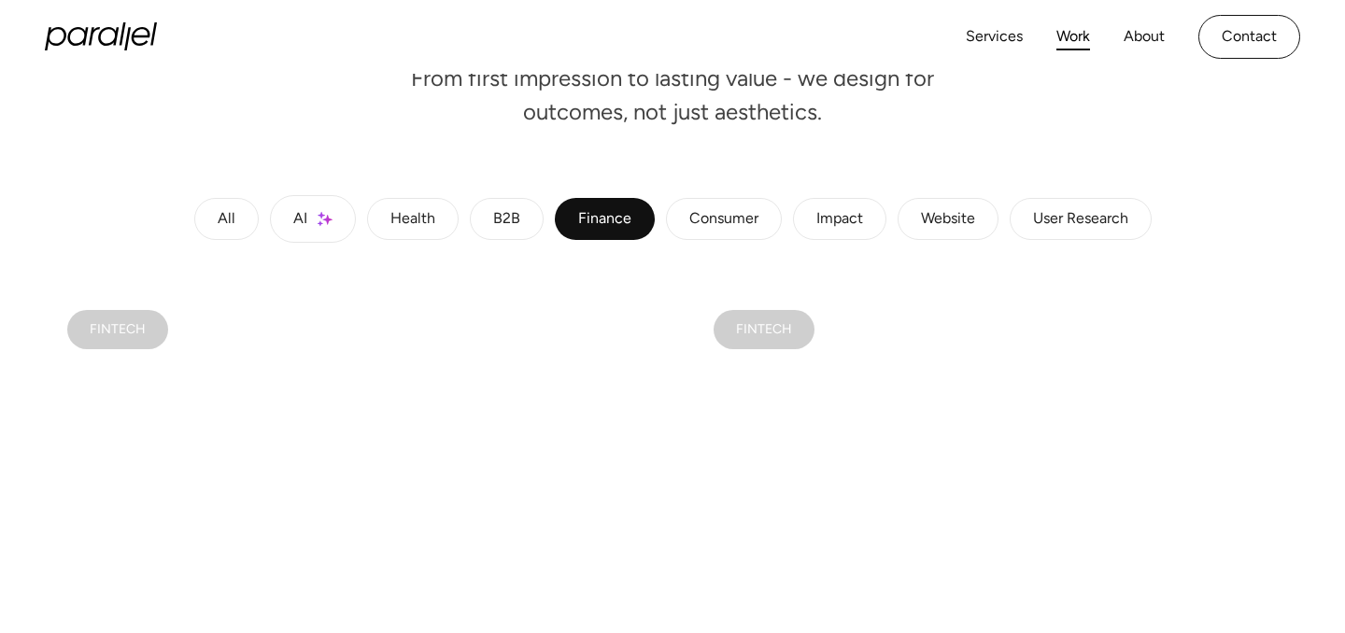
scroll to position [0, 0]
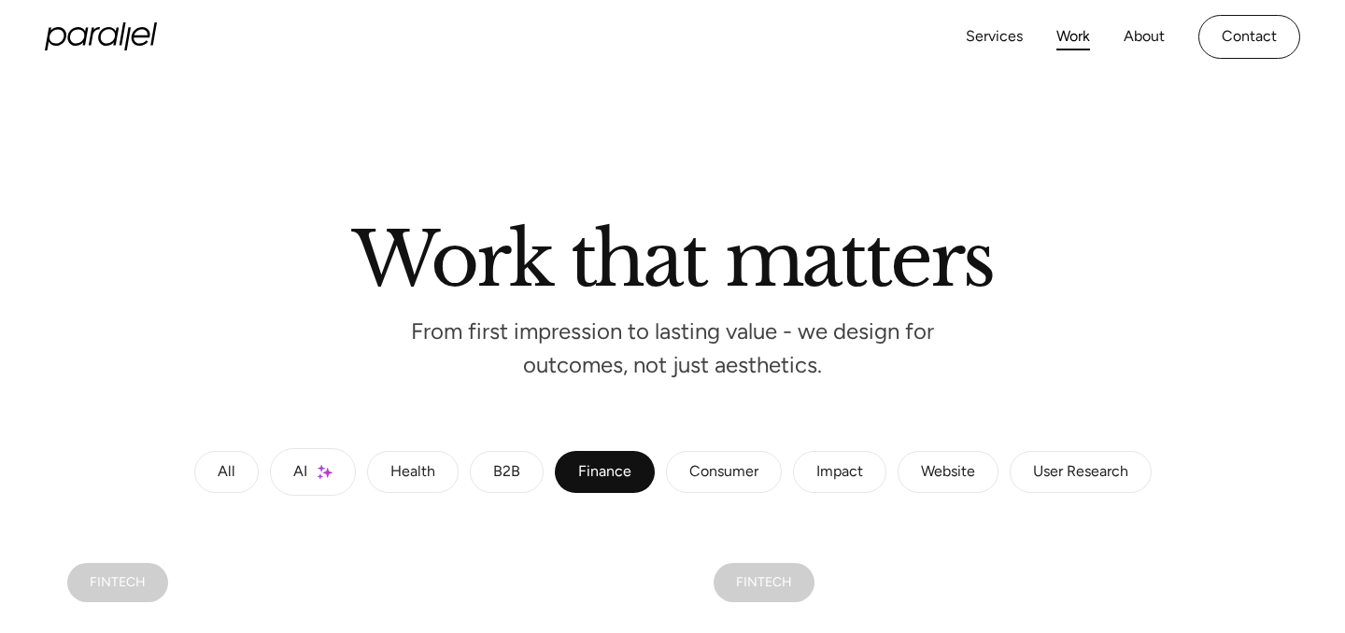
click at [741, 468] on div "Consumer" at bounding box center [724, 472] width 69 height 11
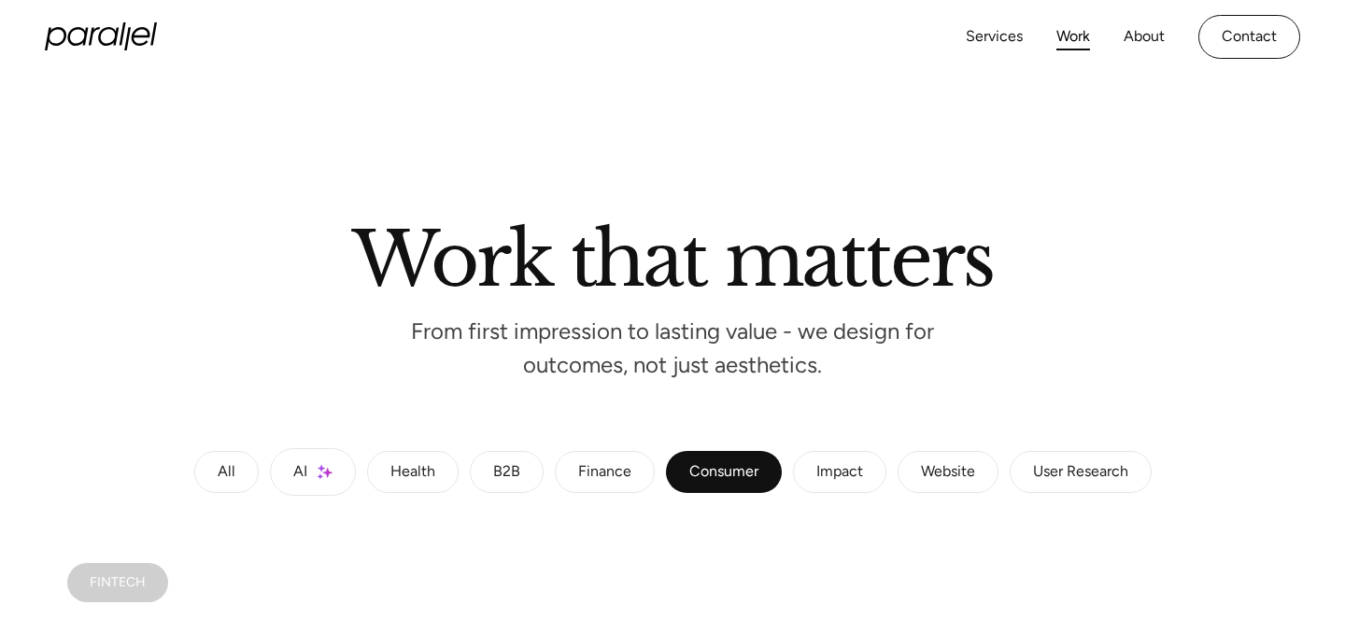
click at [839, 478] on div "Impact" at bounding box center [840, 472] width 47 height 11
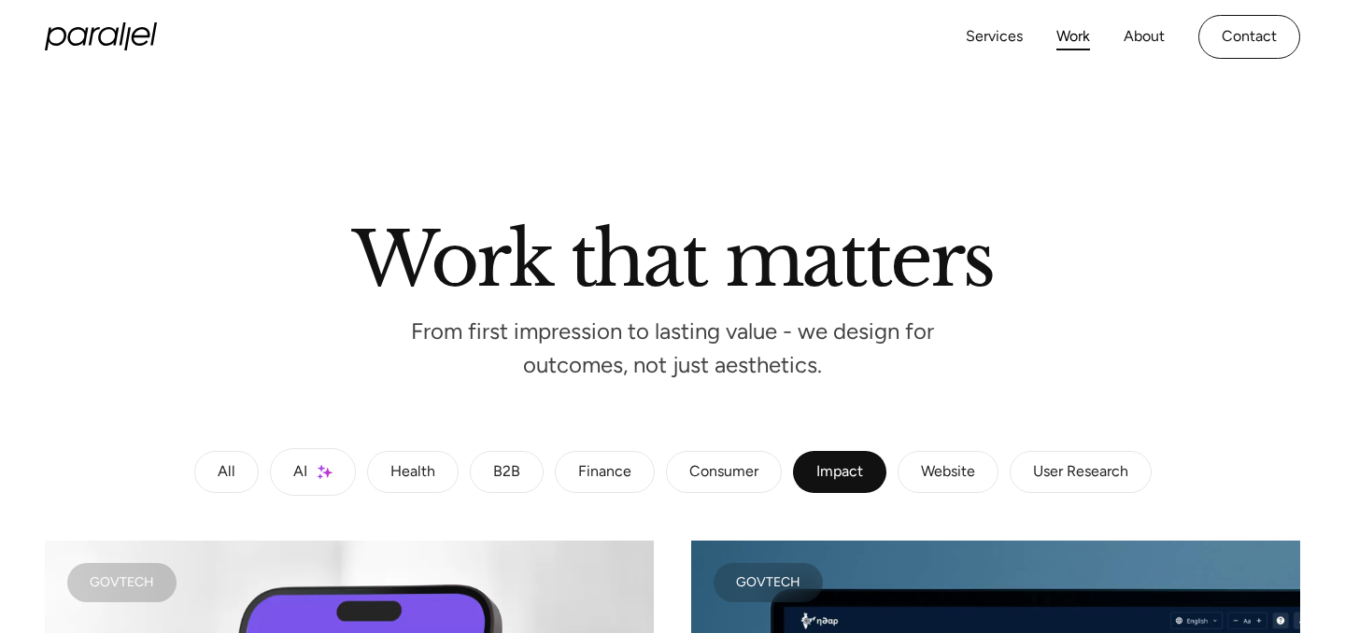
click at [732, 478] on div "Consumer" at bounding box center [724, 472] width 69 height 11
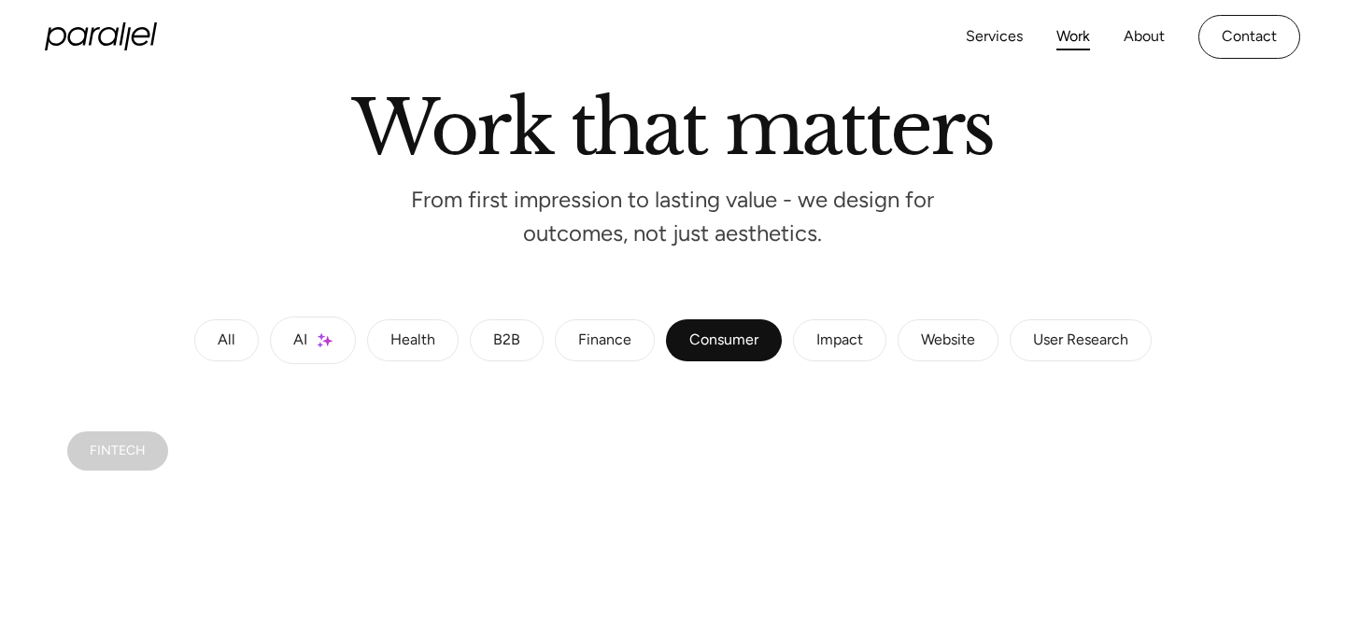
scroll to position [129, 0]
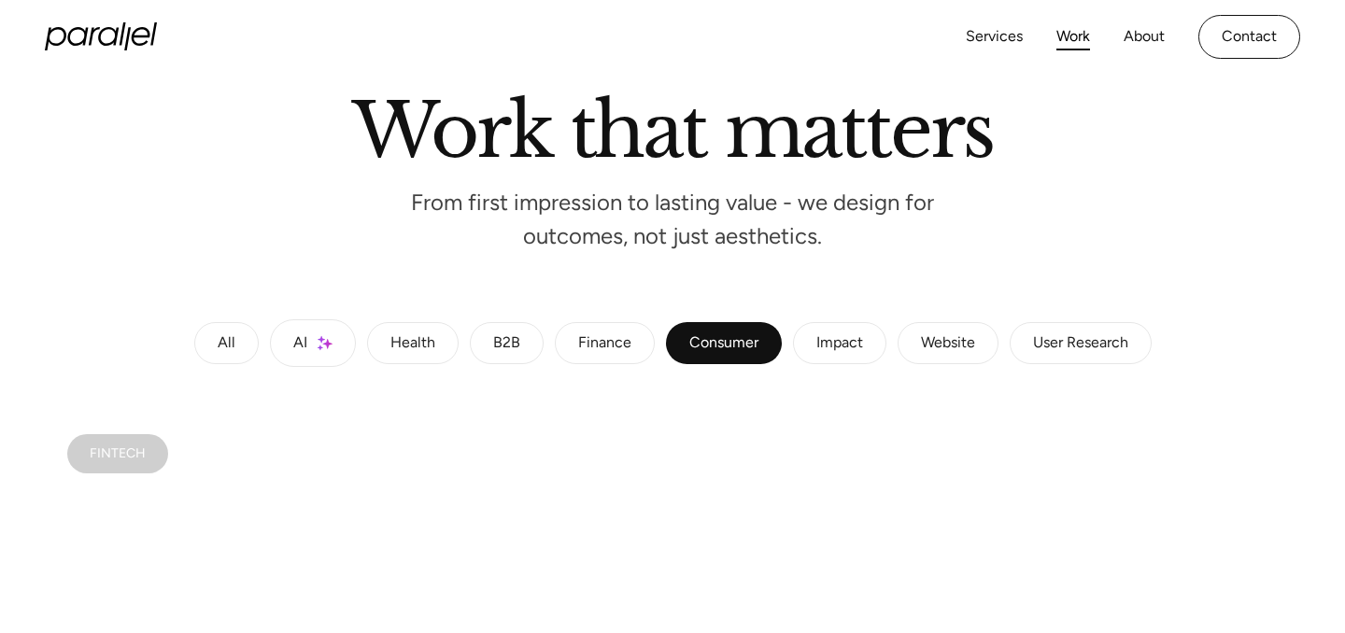
click at [833, 331] on link "Impact" at bounding box center [839, 343] width 93 height 43
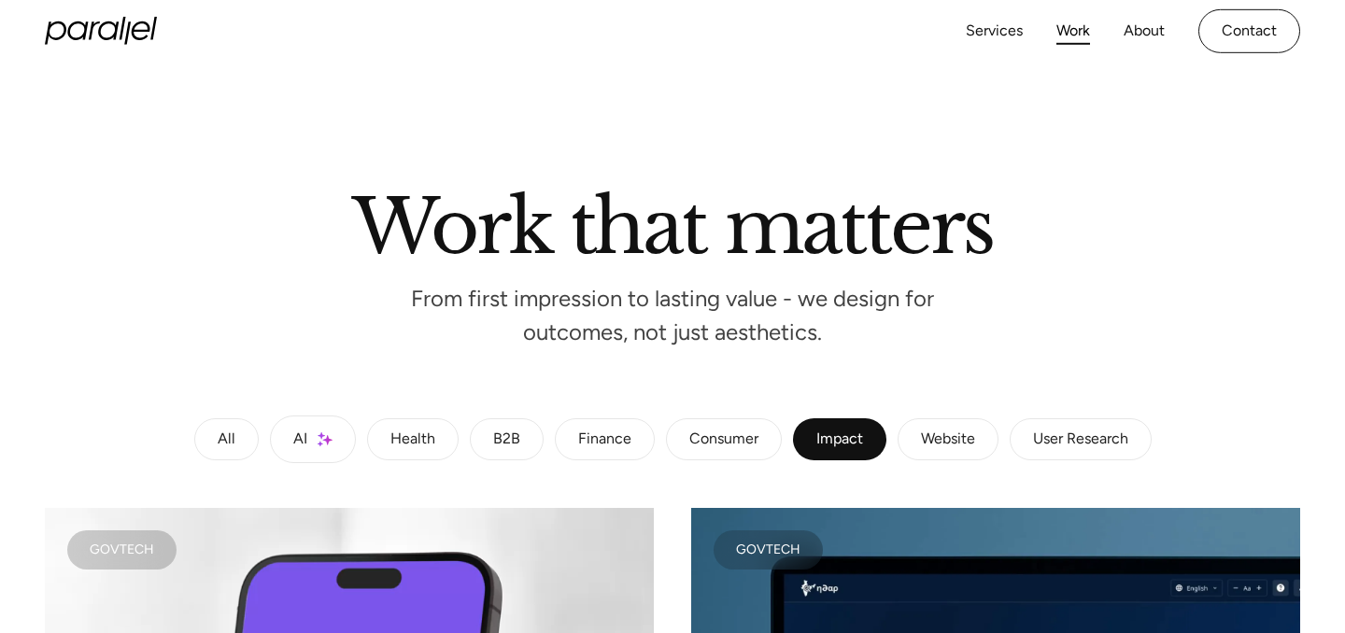
scroll to position [0, 0]
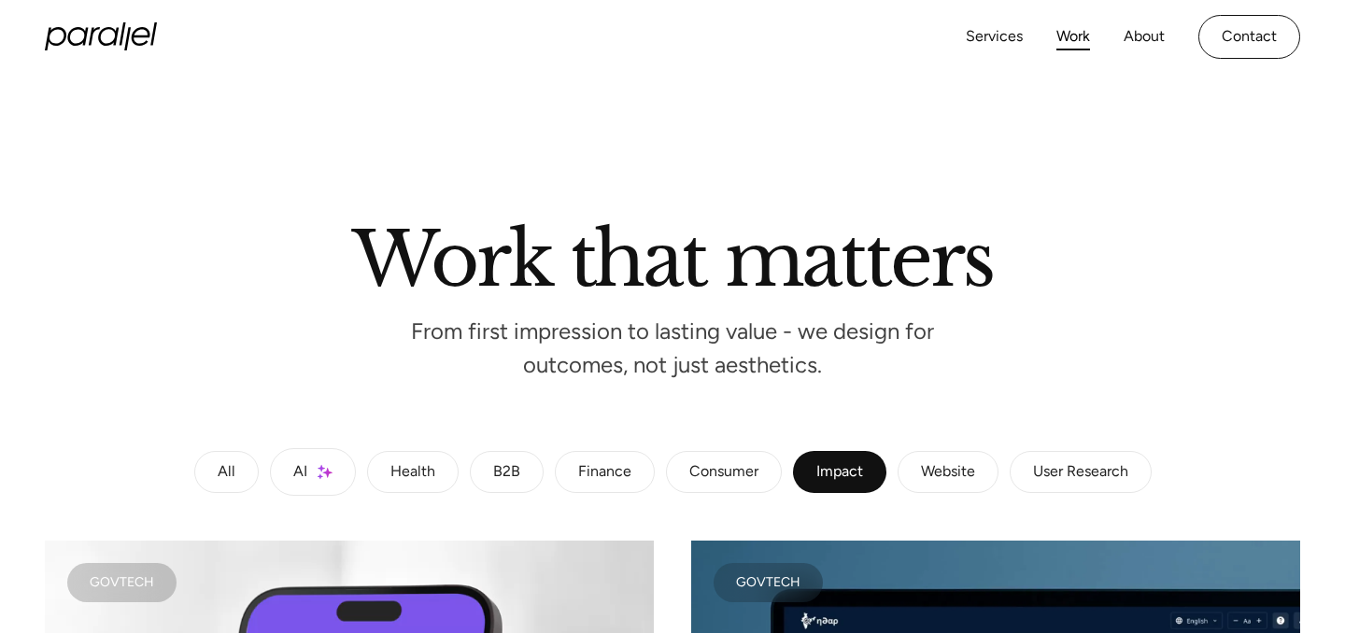
click at [958, 476] on div "Website" at bounding box center [948, 472] width 54 height 11
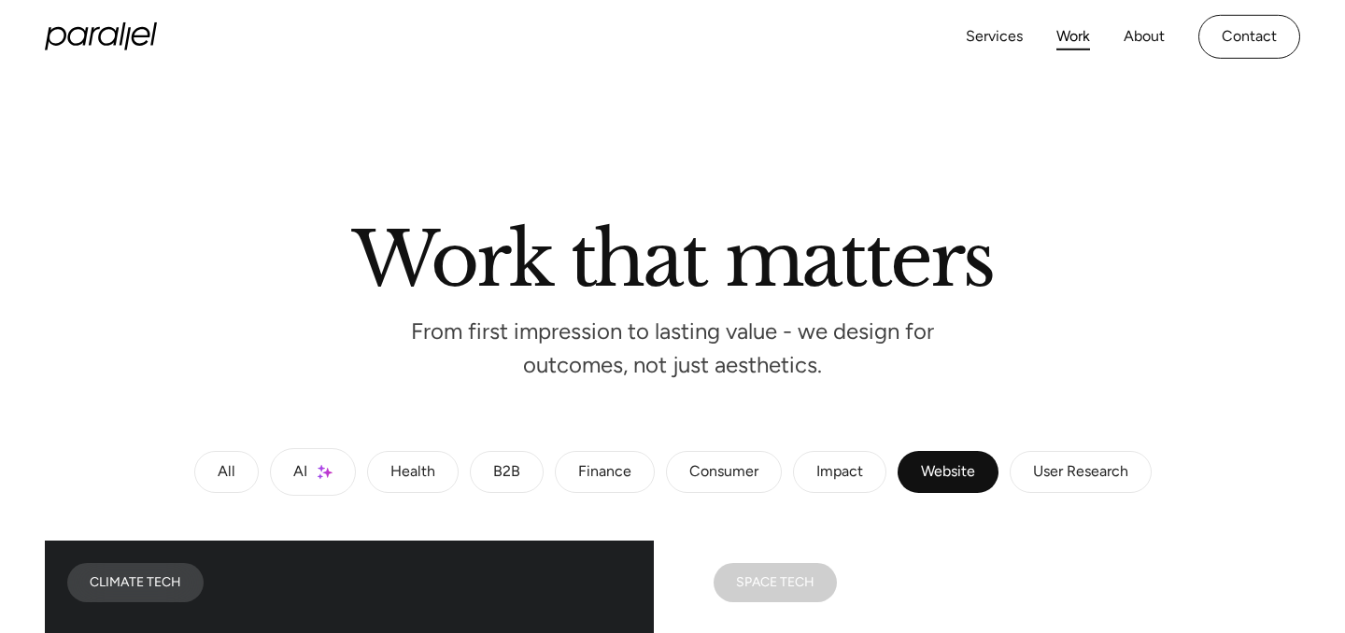
click at [1053, 472] on div "User Research" at bounding box center [1080, 472] width 95 height 11
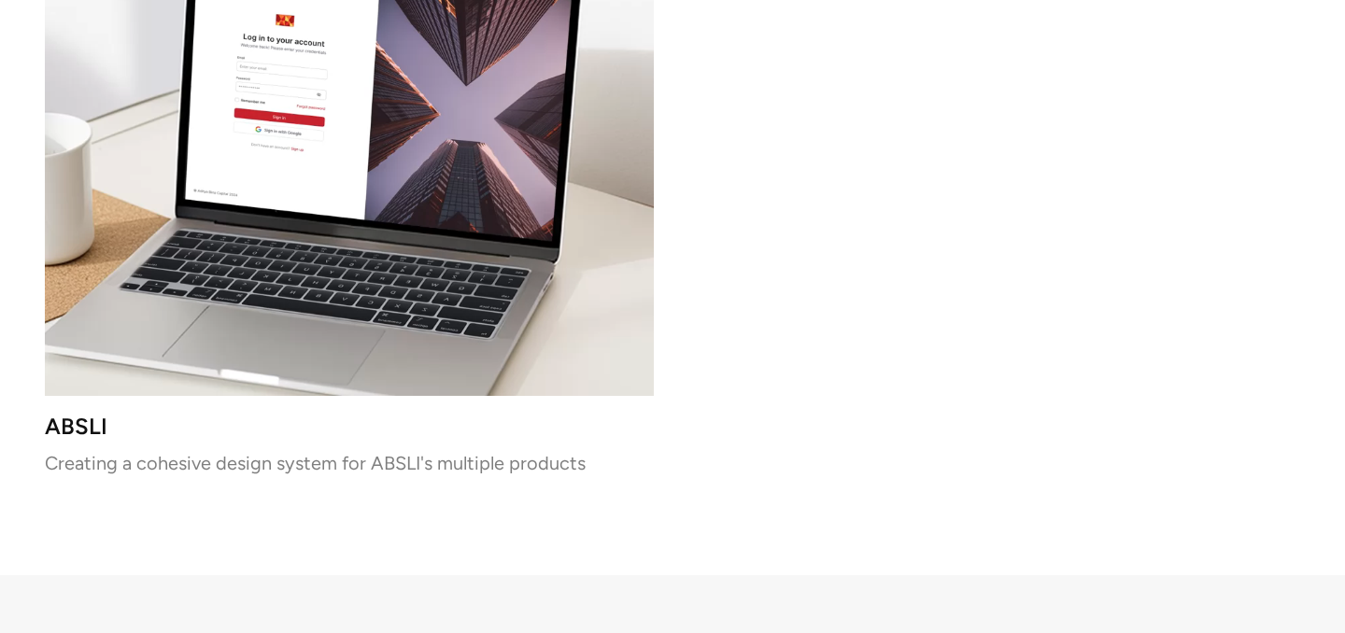
scroll to position [1451, 0]
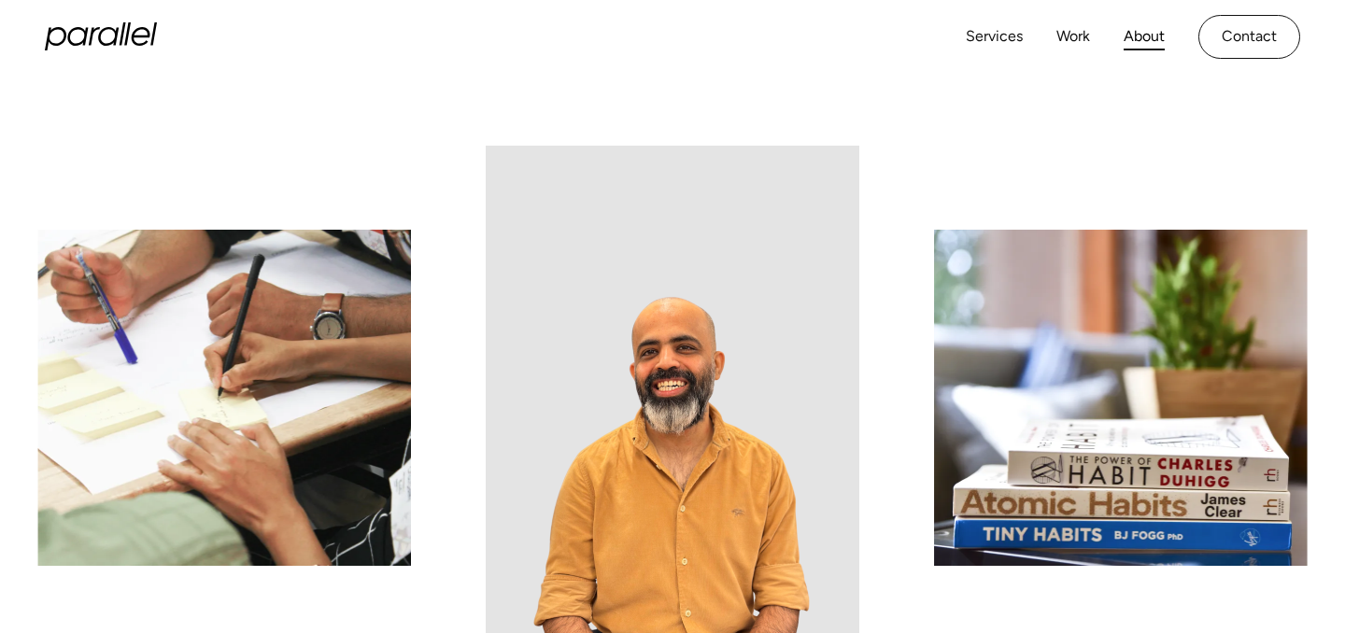
click at [117, 39] on icon "home" at bounding box center [101, 36] width 112 height 28
